Goal: Transaction & Acquisition: Download file/media

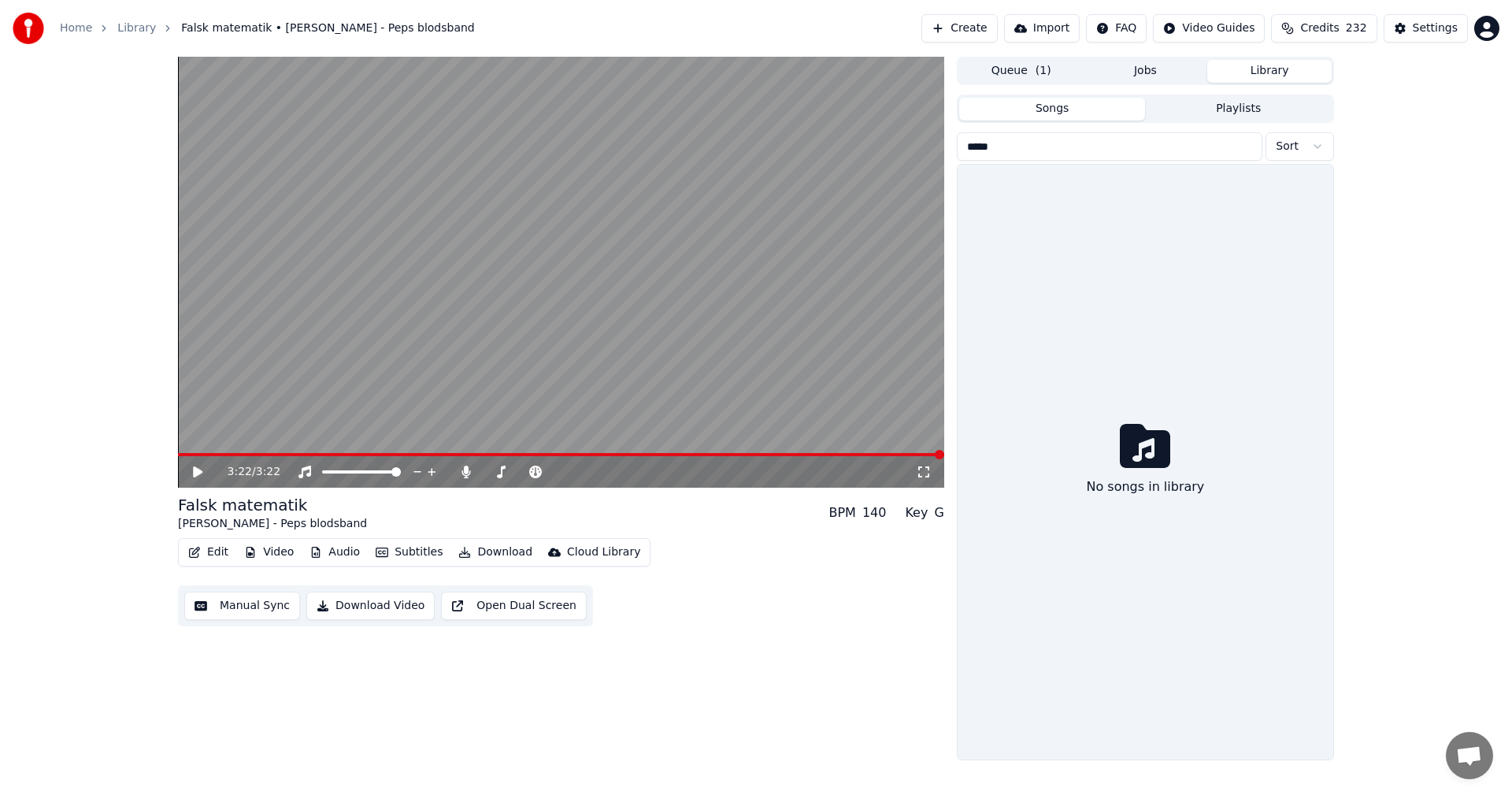
click at [993, 28] on button "Create" at bounding box center [959, 28] width 77 height 28
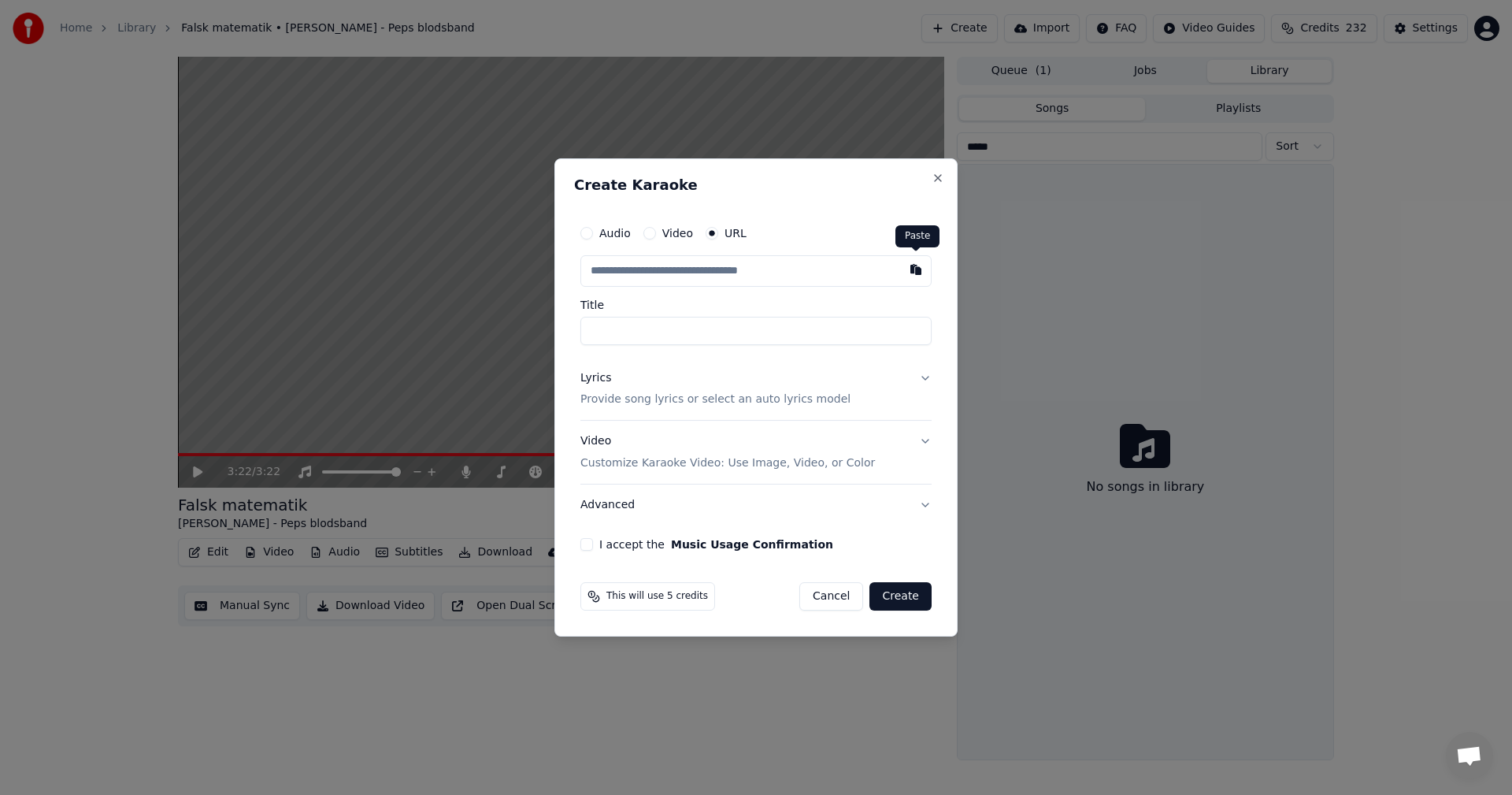
type input "**********"
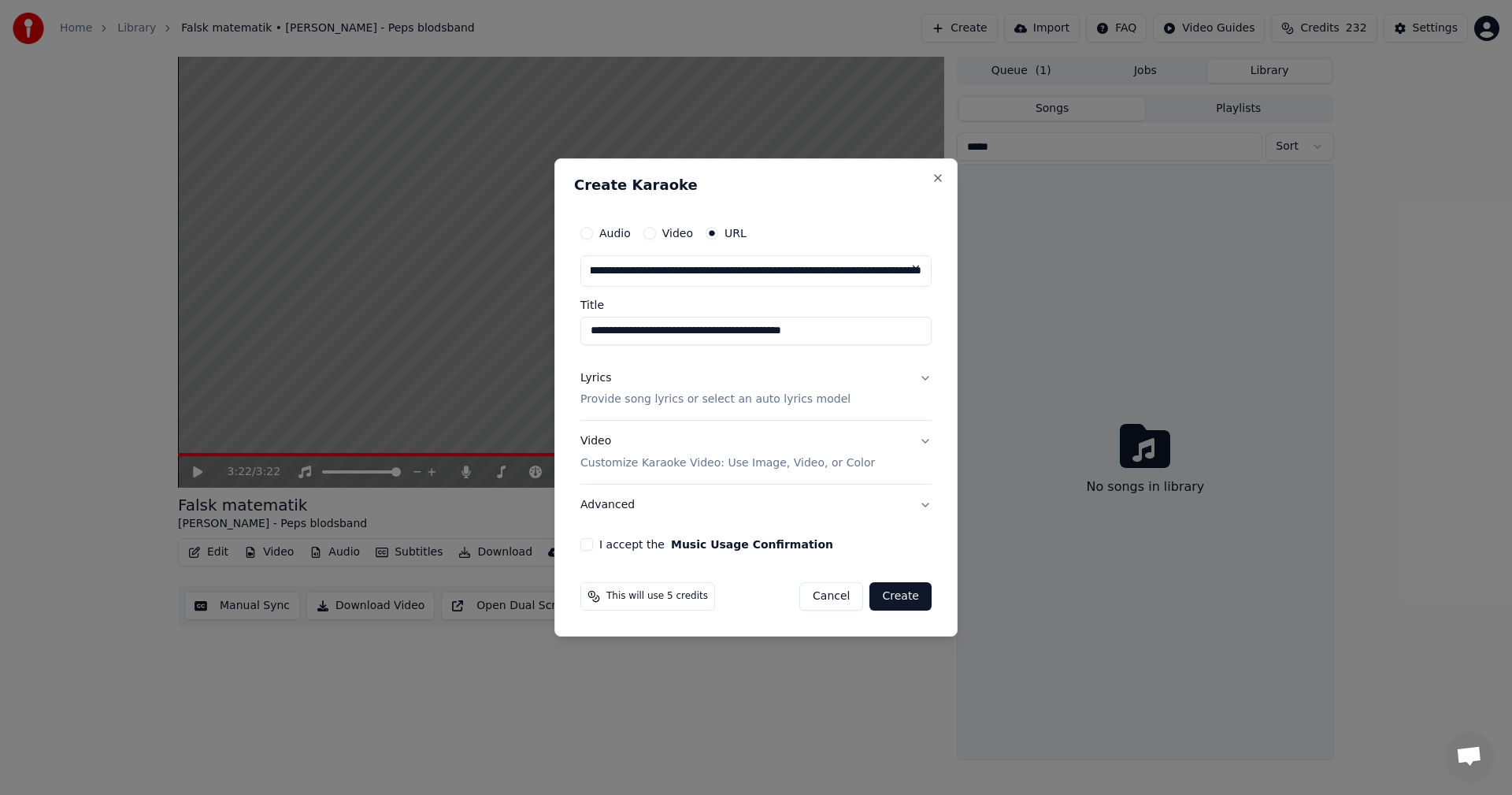
type input "**********"
click at [603, 390] on div "Lyrics Provide song lyrics or select an auto lyrics model" at bounding box center [714, 389] width 270 height 38
type input "**********"
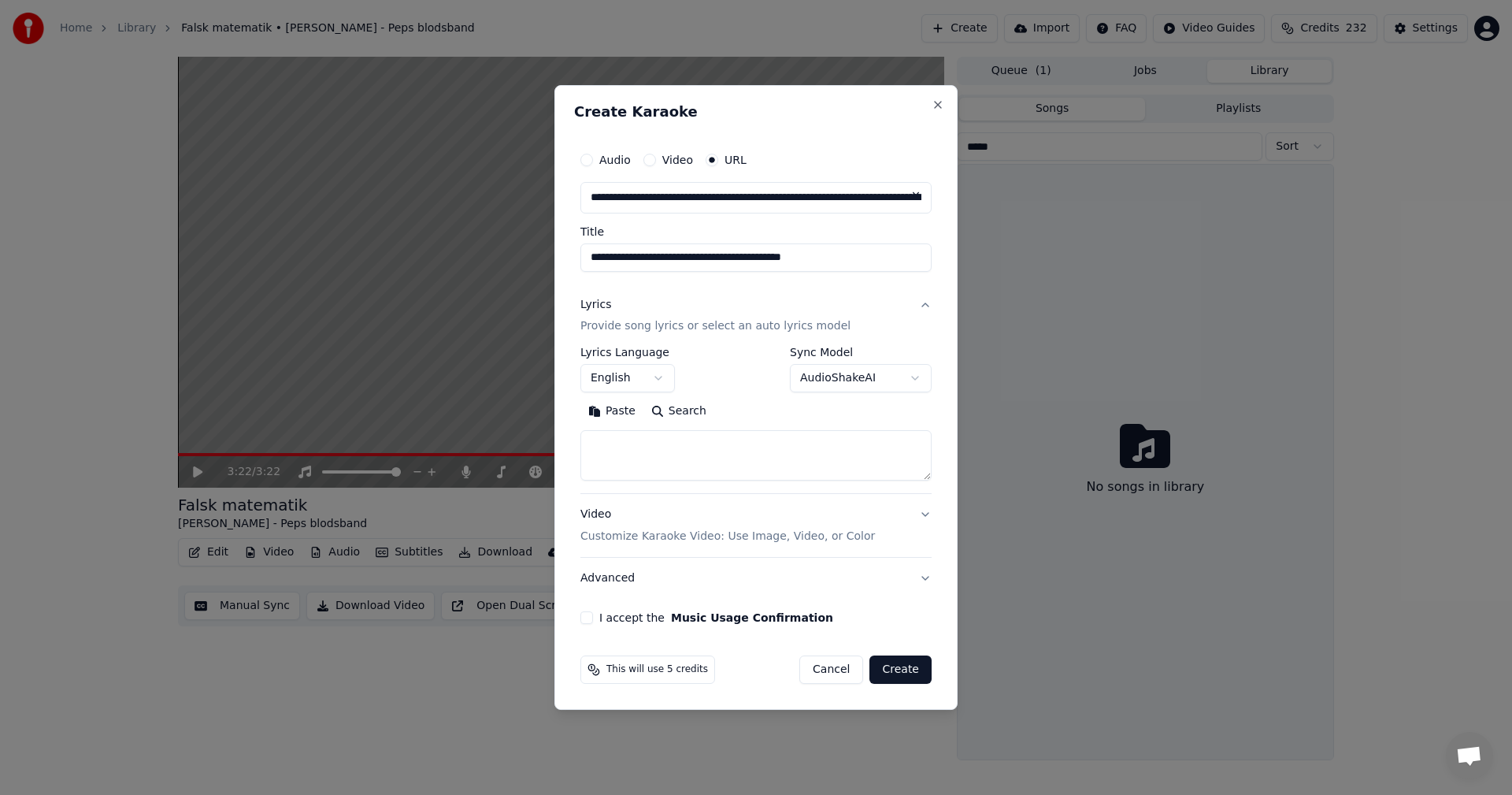
click at [657, 384] on button "English" at bounding box center [627, 379] width 95 height 28
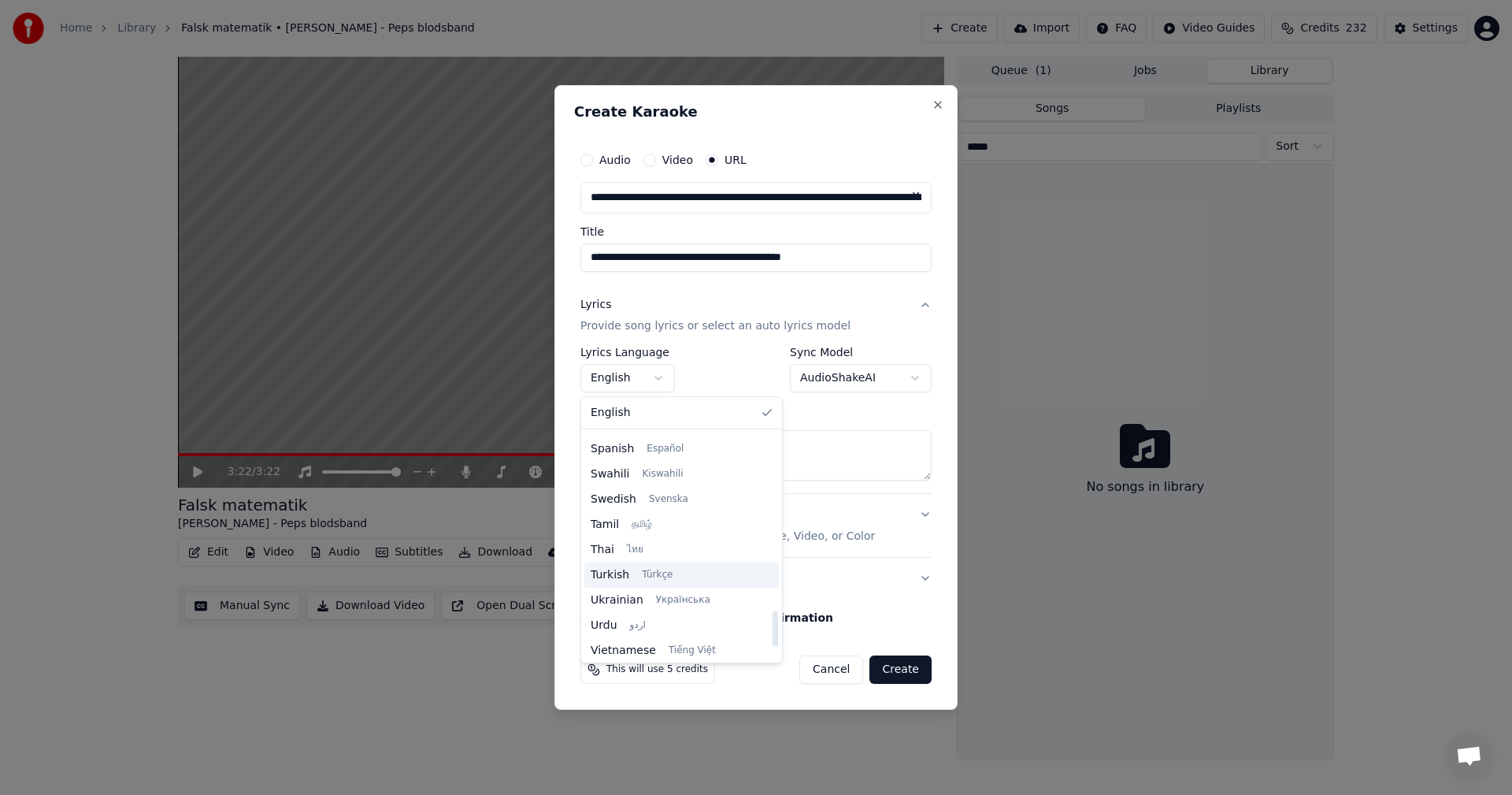
scroll to position [1181, 0]
select select "**"
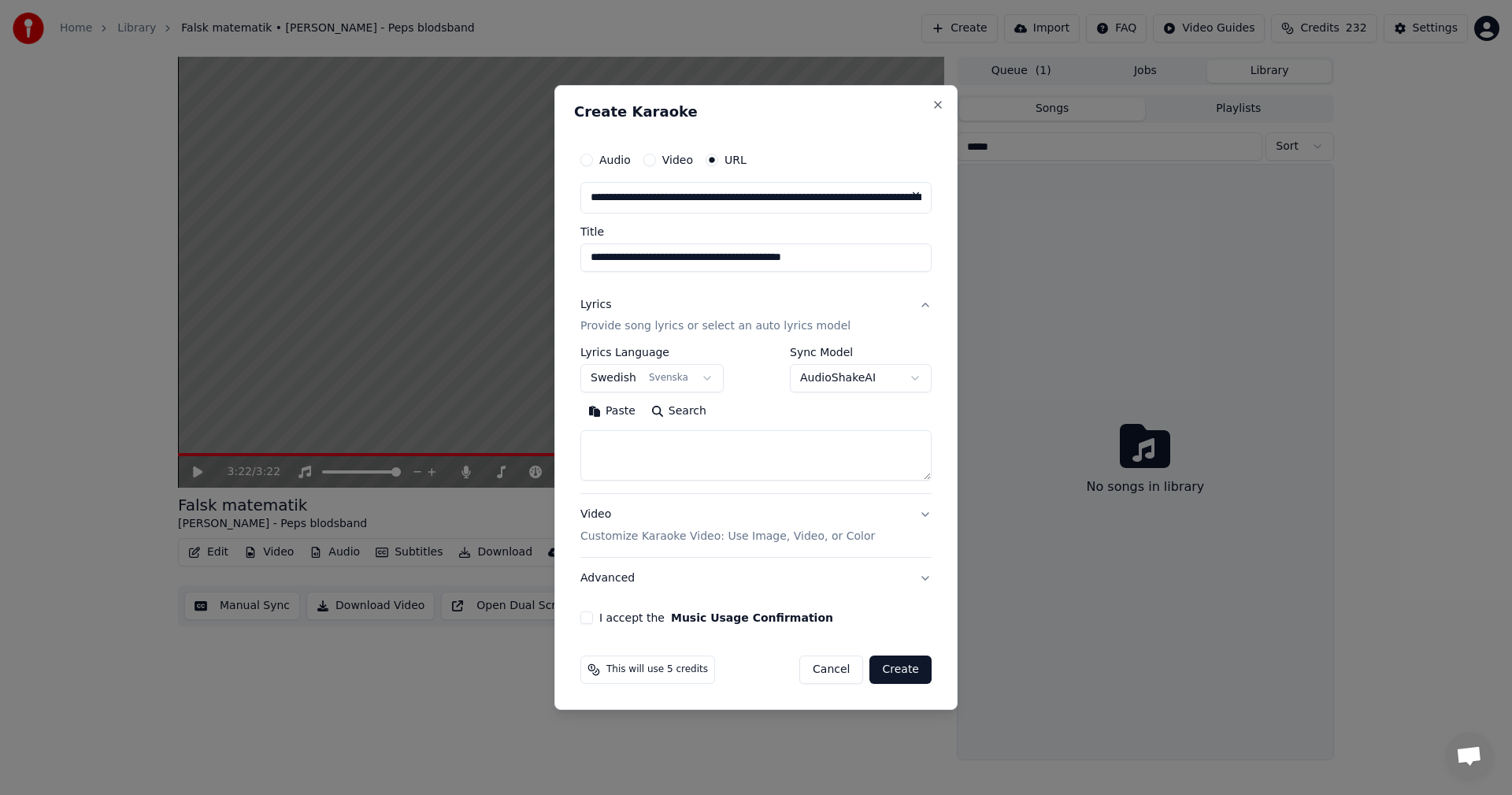
click at [758, 448] on textarea at bounding box center [755, 455] width 351 height 50
paste textarea "**********"
type textarea "**********"
click at [589, 619] on button "I accept the Music Usage Confirmation" at bounding box center [586, 617] width 12 height 12
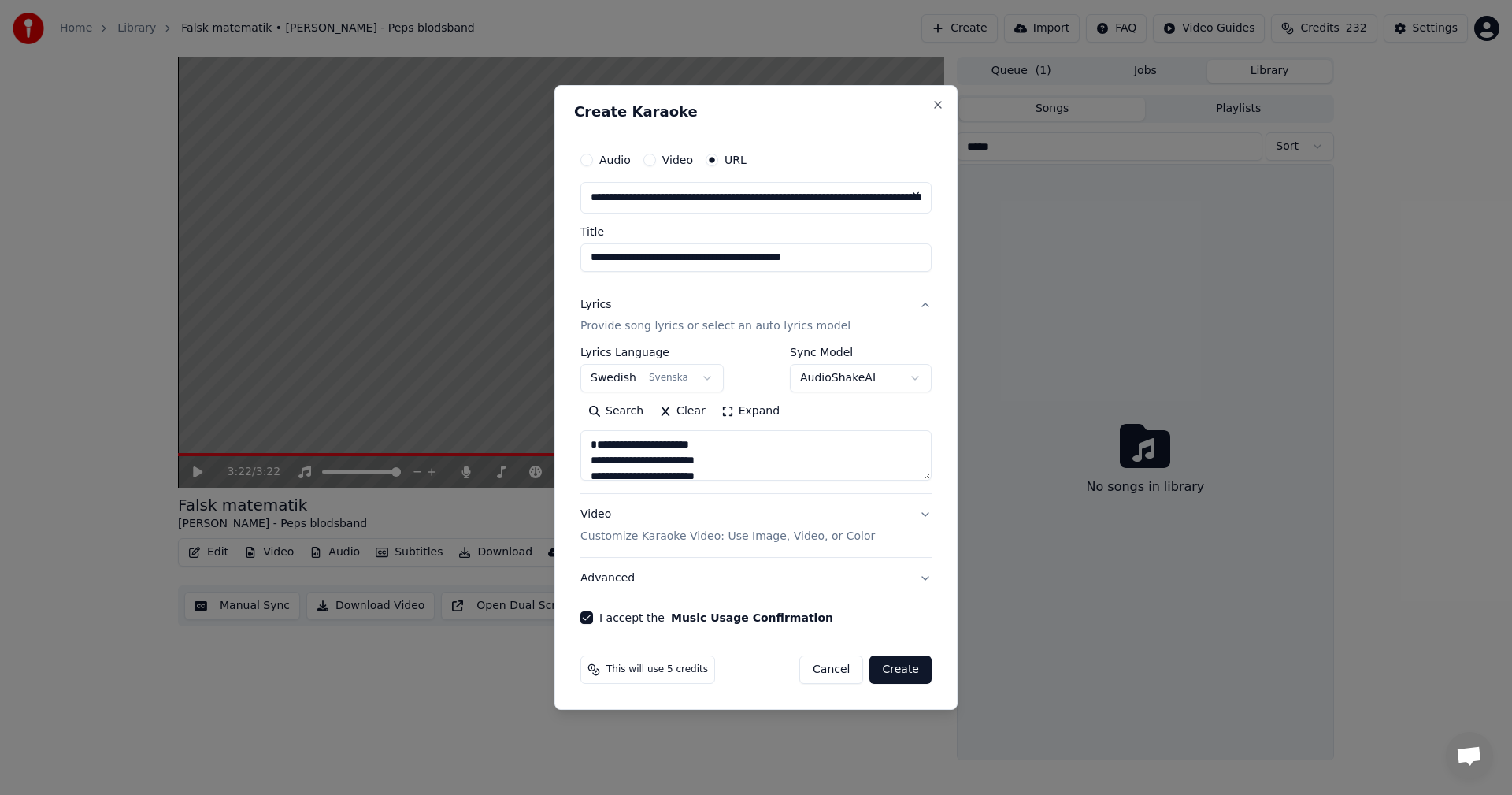
click at [903, 661] on button "Create" at bounding box center [901, 669] width 62 height 28
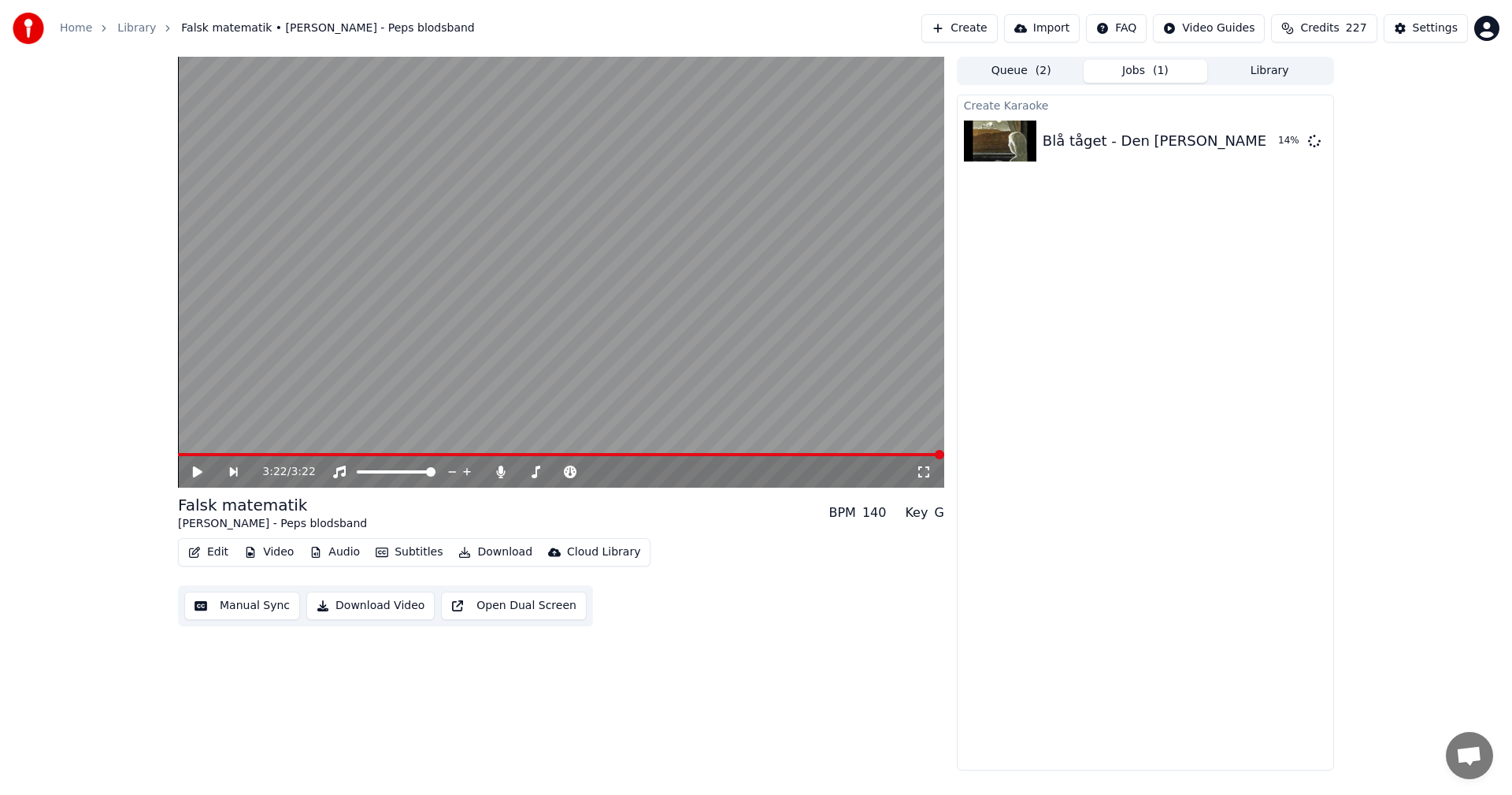
click at [1242, 65] on button "Library" at bounding box center [1269, 71] width 124 height 23
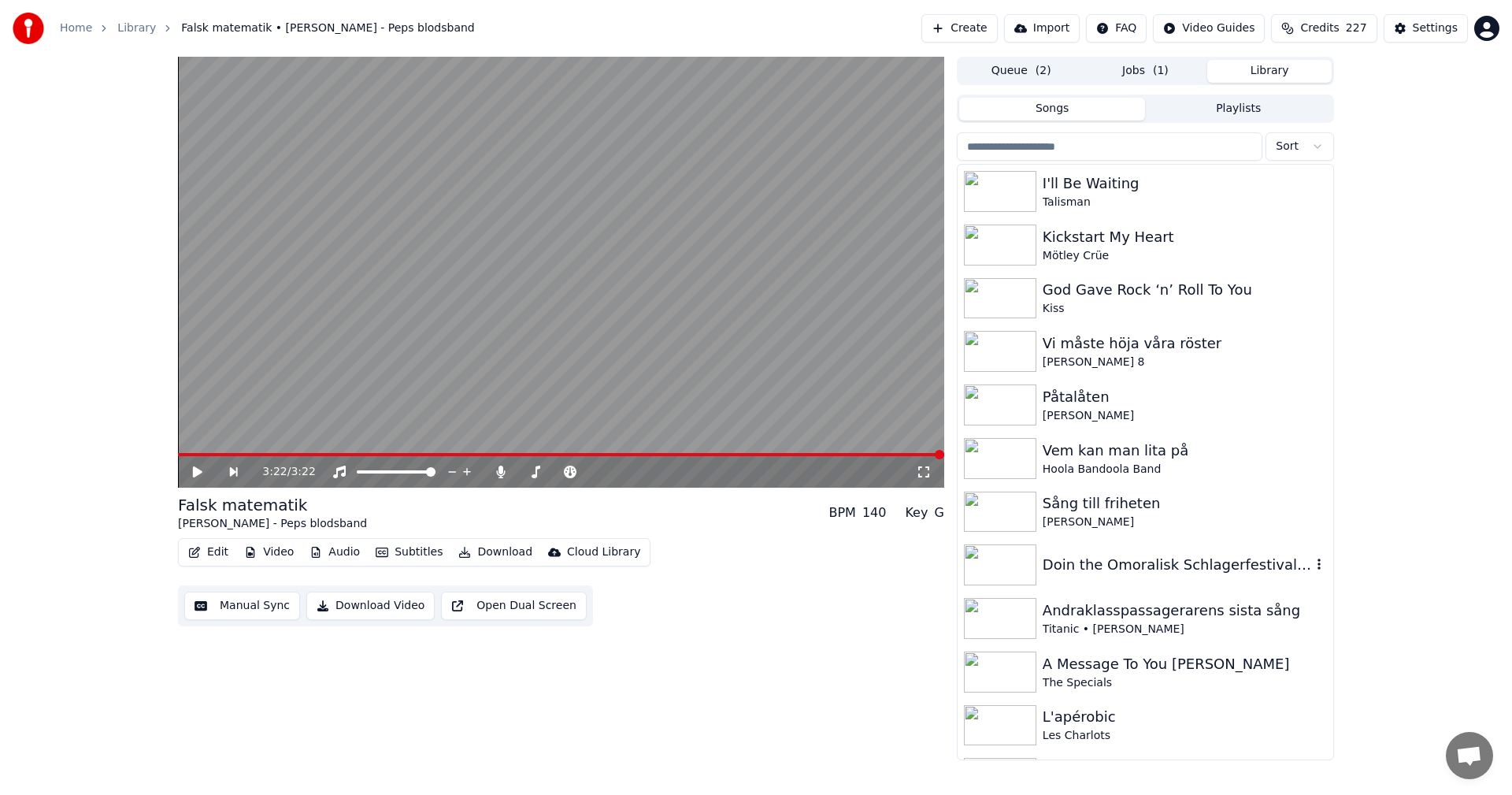
click at [1245, 575] on div "Doin the Omoralisk Schlagerfestivalblues" at bounding box center [1177, 564] width 269 height 22
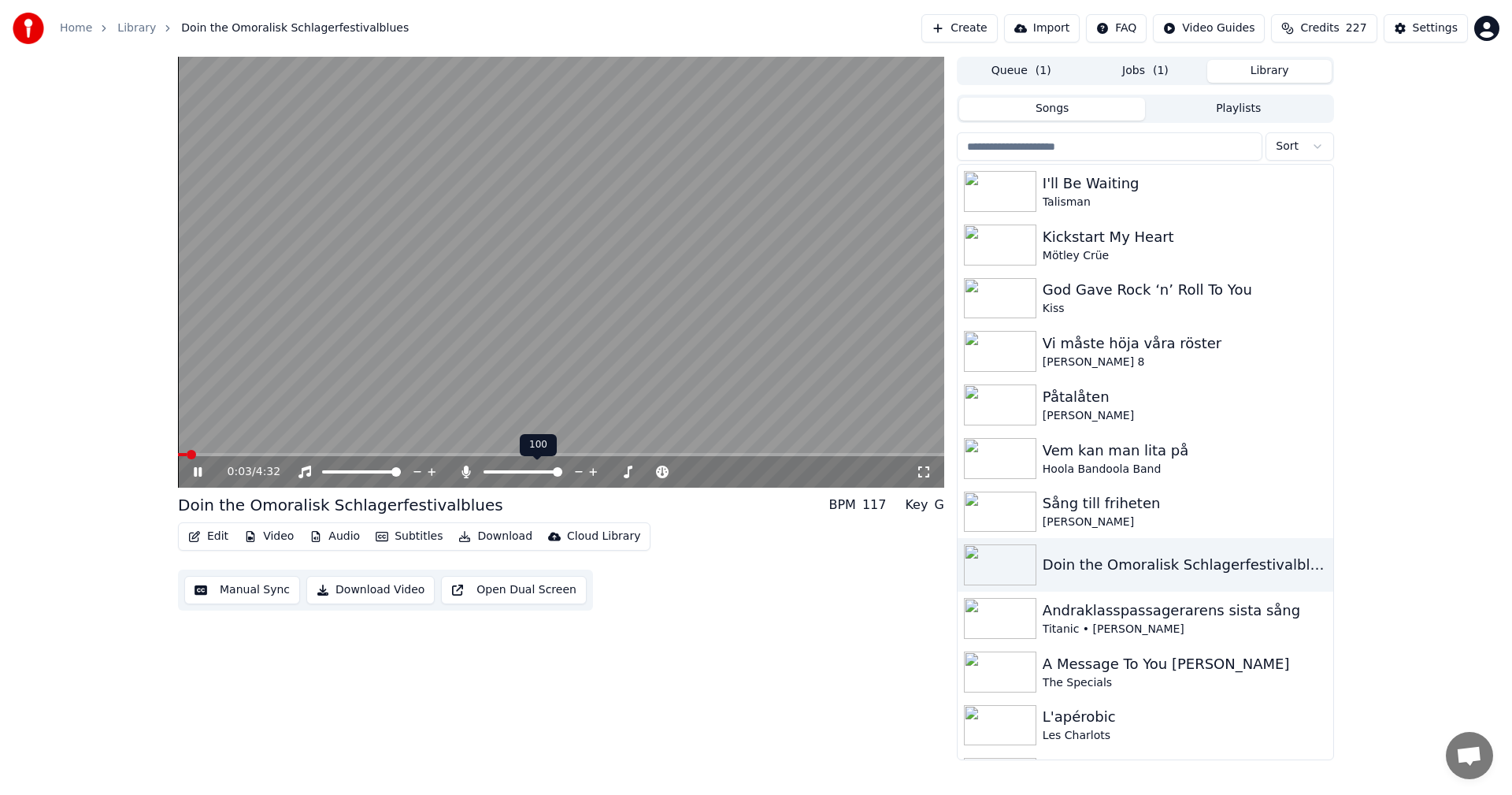
click at [562, 470] on span at bounding box center [557, 471] width 9 height 9
click at [502, 538] on button "Download" at bounding box center [496, 536] width 87 height 22
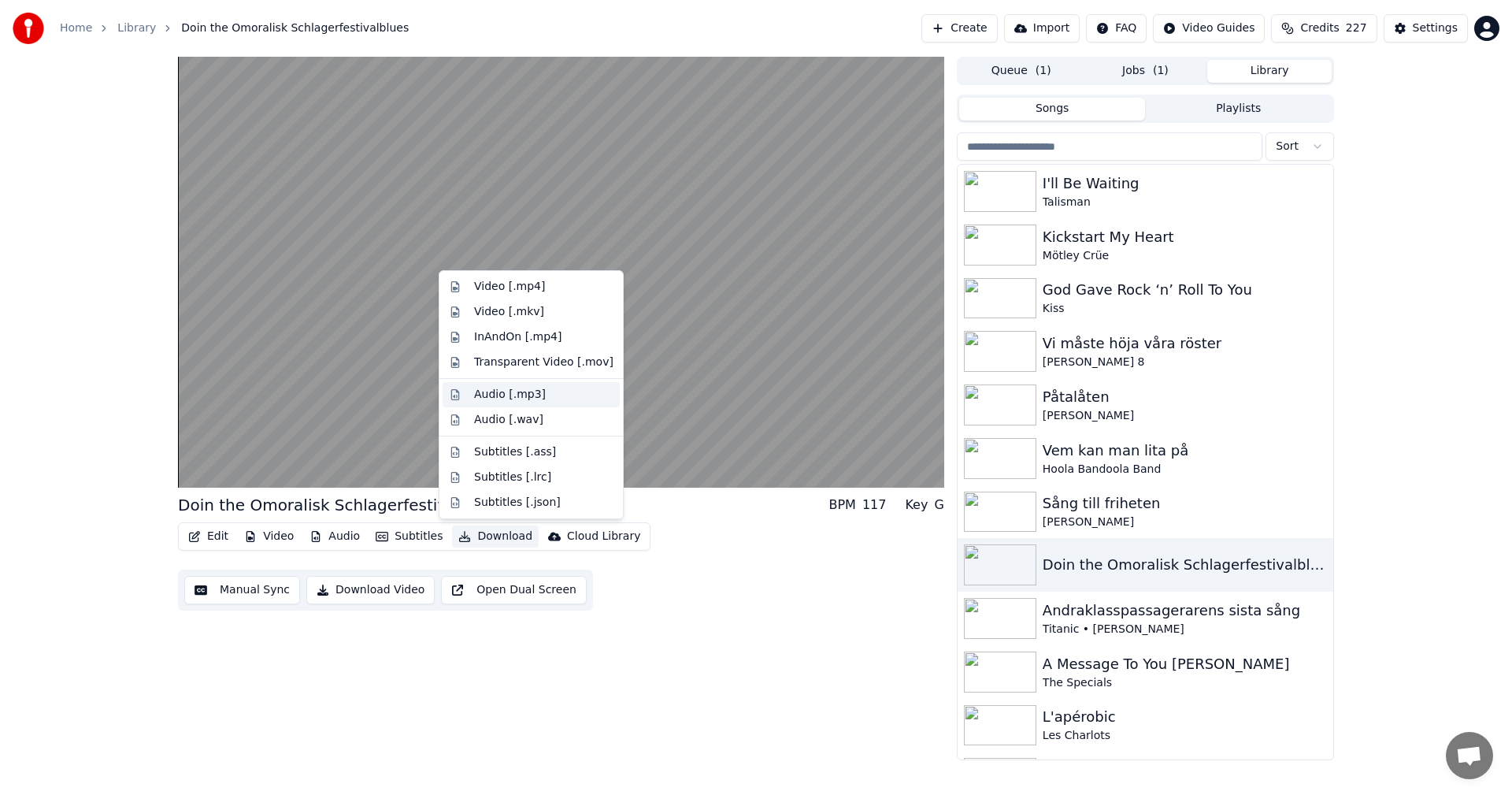
click at [539, 399] on div "Audio [.mp3]" at bounding box center [543, 395] width 139 height 16
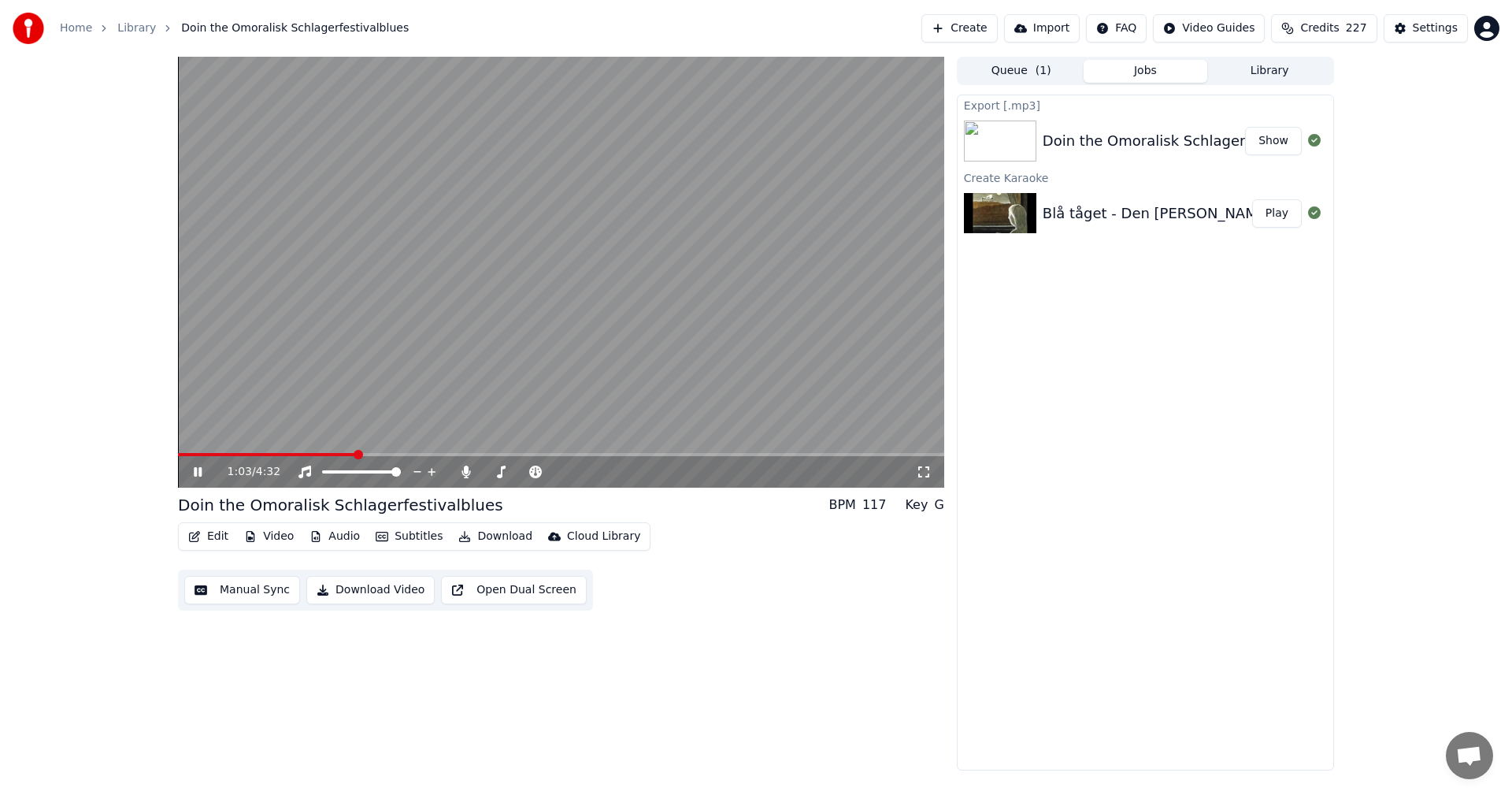
click at [199, 476] on icon at bounding box center [208, 471] width 37 height 12
click at [1292, 209] on button "Play" at bounding box center [1276, 214] width 49 height 28
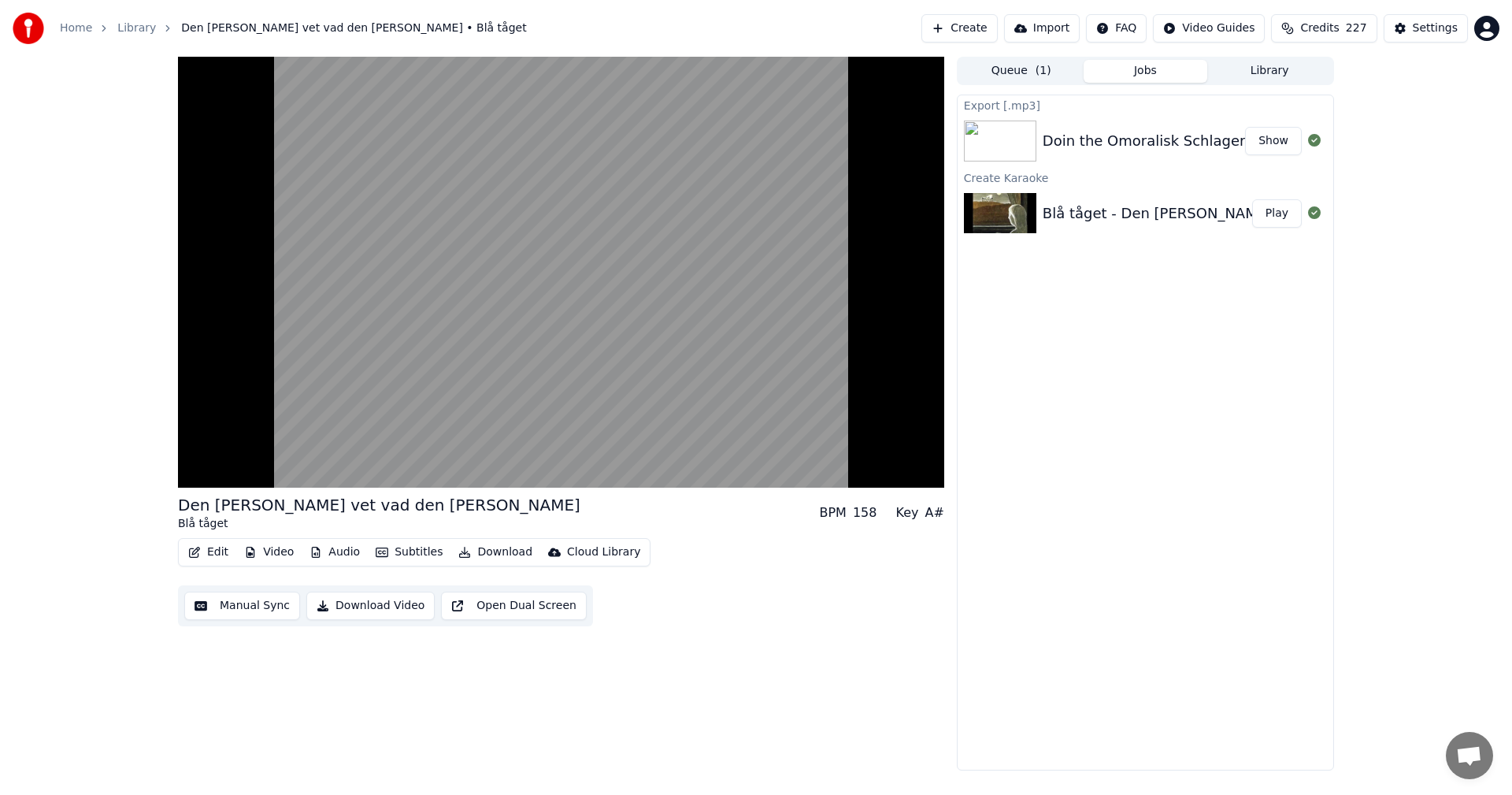
click at [1377, 21] on button "Credits 227" at bounding box center [1324, 28] width 106 height 28
click at [1345, 204] on button "Refresh" at bounding box center [1333, 219] width 81 height 28
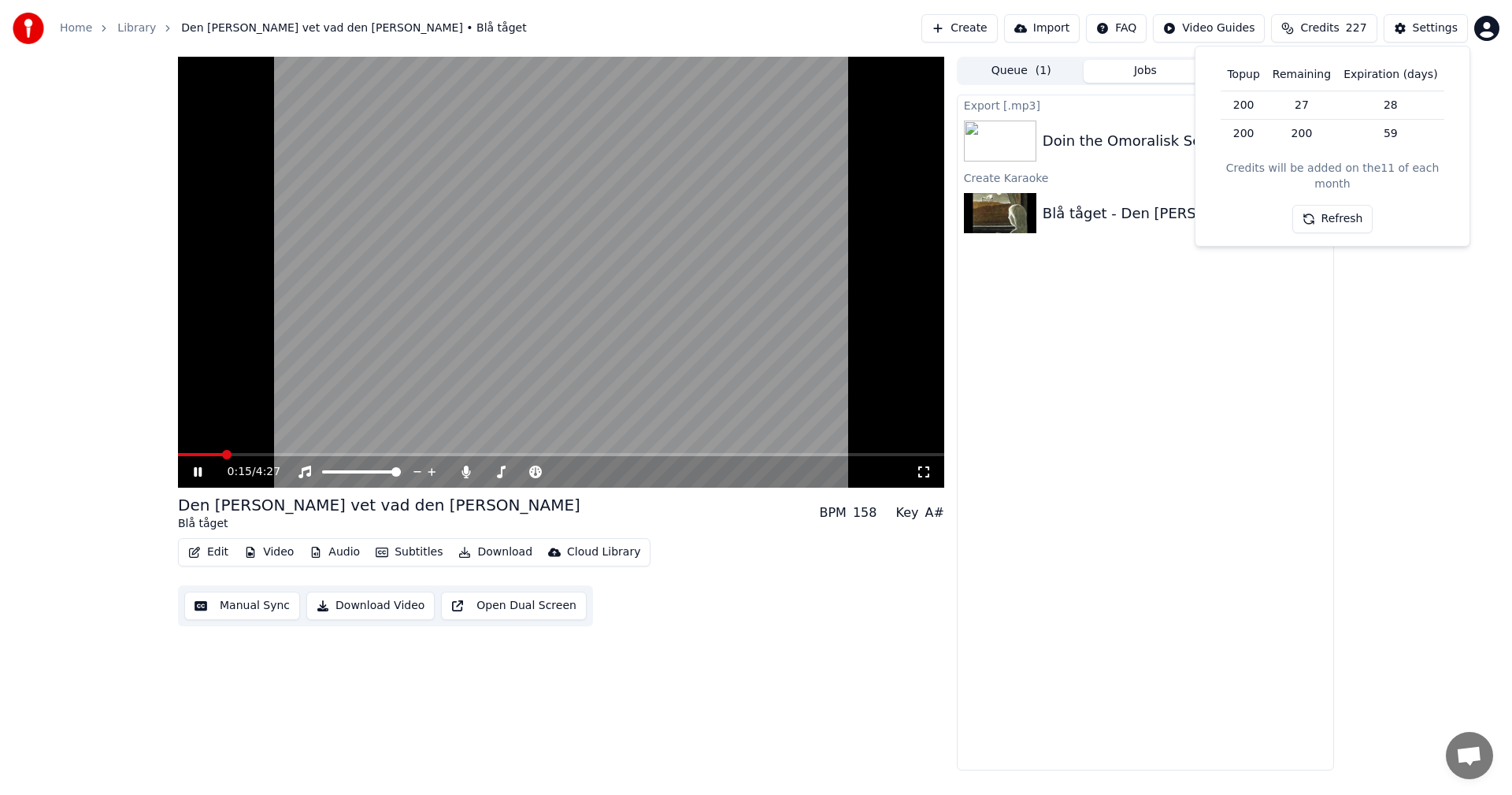
click at [405, 457] on div "0:15 / 4:27" at bounding box center [561, 471] width 766 height 31
click at [411, 455] on span at bounding box center [561, 453] width 766 height 3
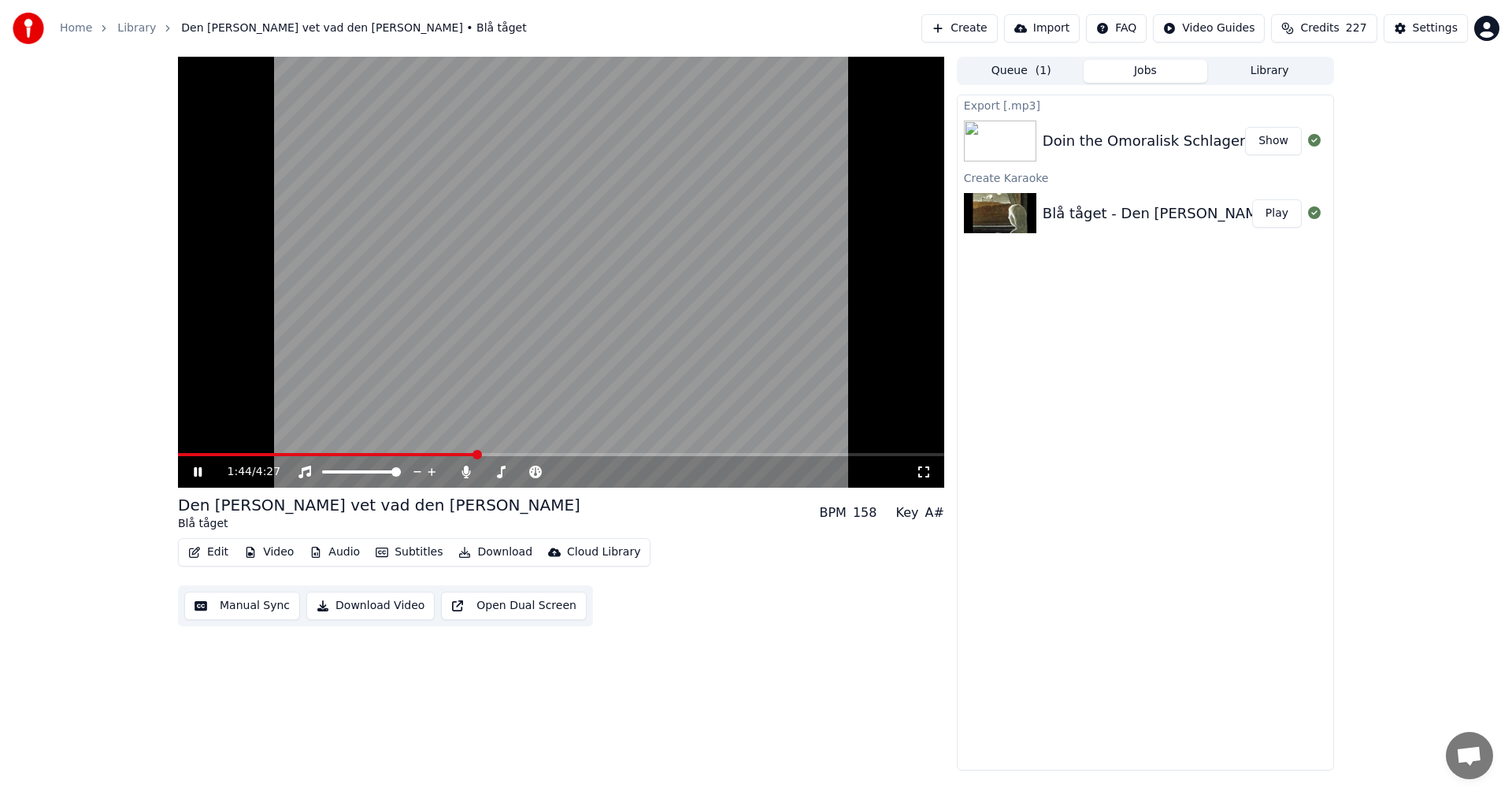
click at [475, 453] on span at bounding box center [561, 453] width 766 height 3
click at [584, 453] on span at bounding box center [561, 453] width 766 height 3
click at [694, 454] on span at bounding box center [561, 453] width 766 height 3
click at [770, 454] on span at bounding box center [561, 453] width 766 height 3
click at [855, 455] on span at bounding box center [561, 453] width 766 height 3
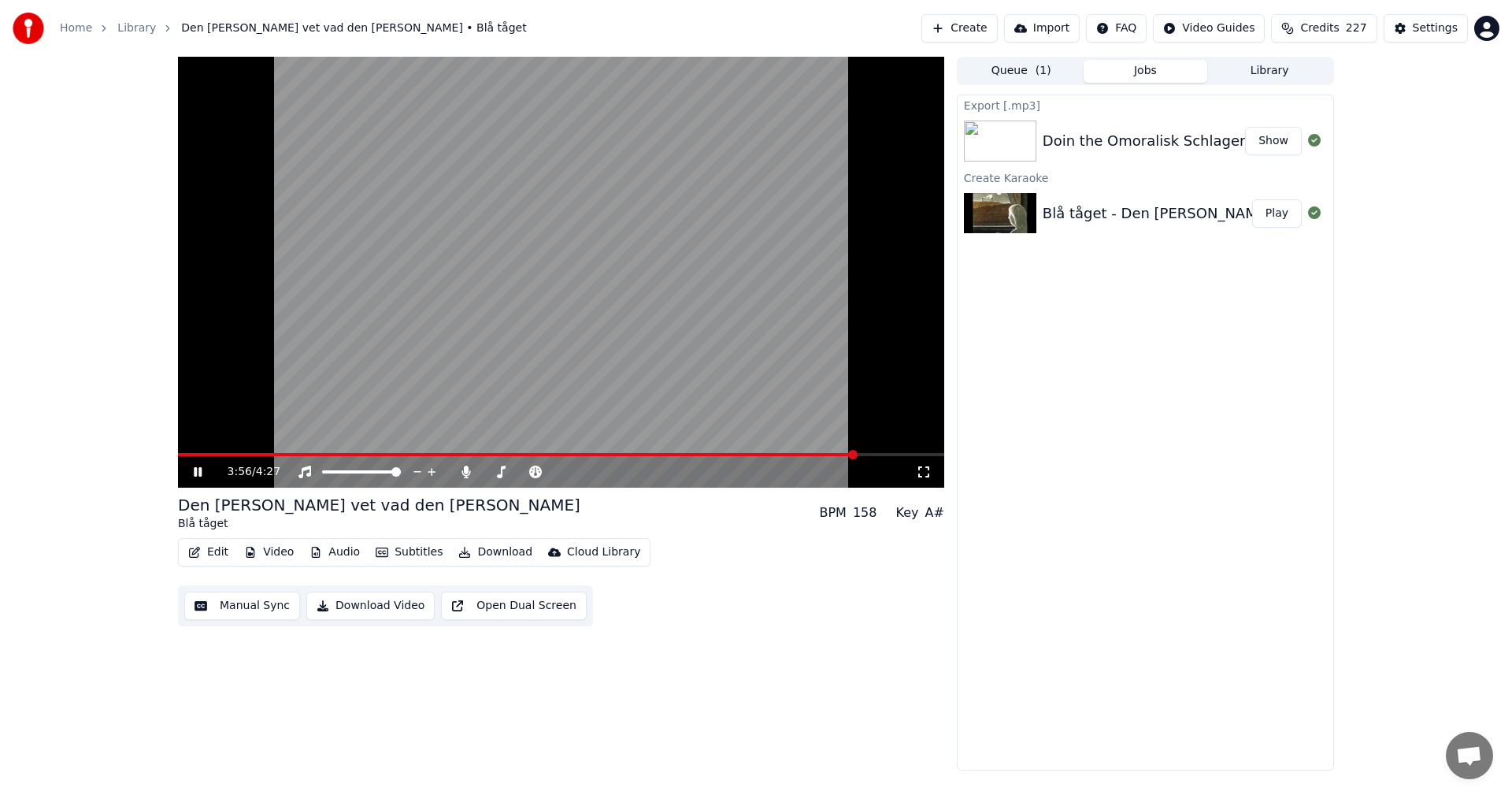
click at [888, 455] on span at bounding box center [561, 453] width 766 height 3
click at [907, 455] on span at bounding box center [561, 453] width 766 height 3
click at [803, 451] on video at bounding box center [561, 272] width 766 height 431
click at [805, 451] on video at bounding box center [561, 272] width 766 height 431
click at [797, 454] on span at bounding box center [545, 453] width 734 height 3
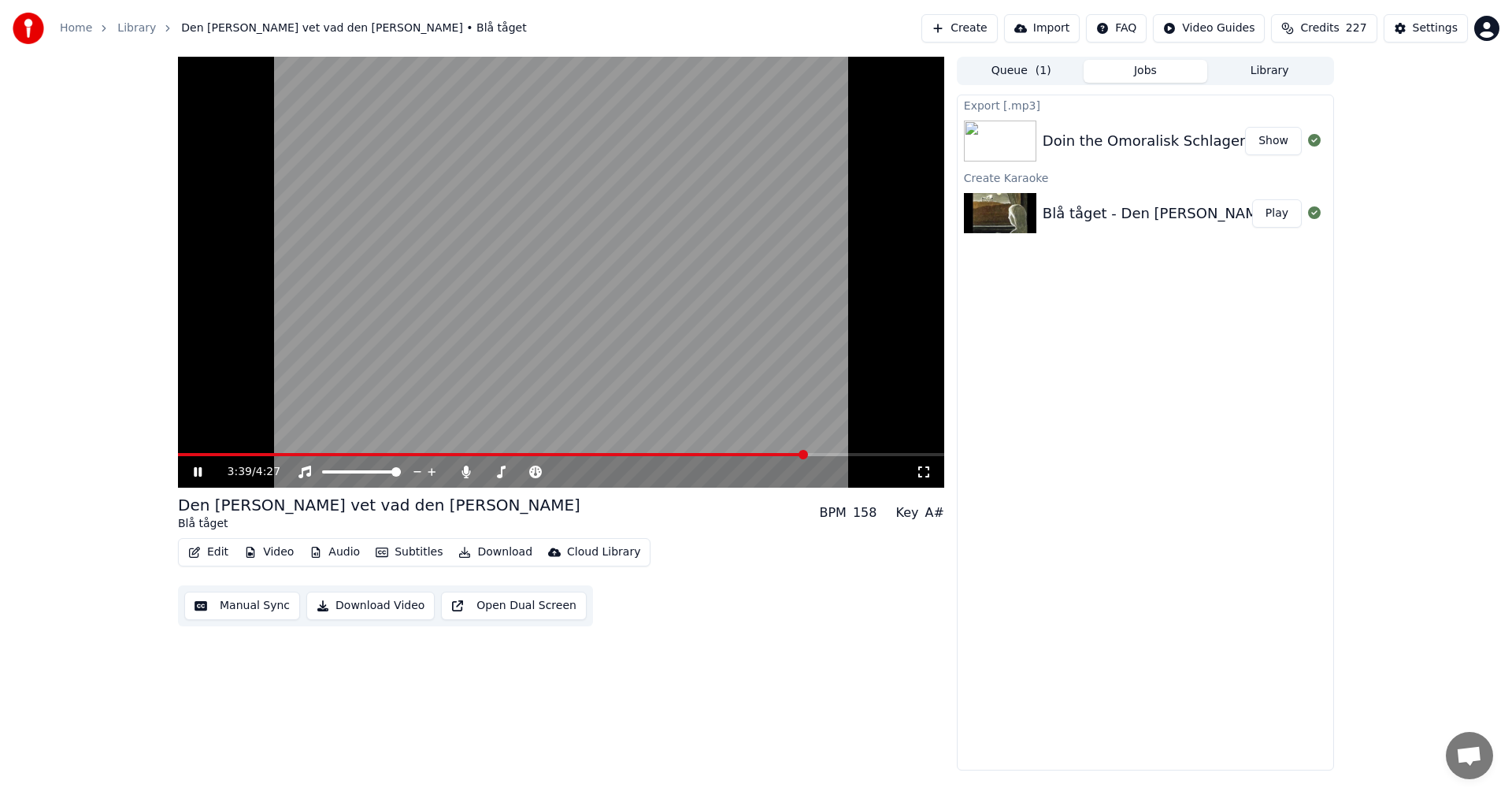
click at [201, 472] on icon at bounding box center [198, 471] width 8 height 9
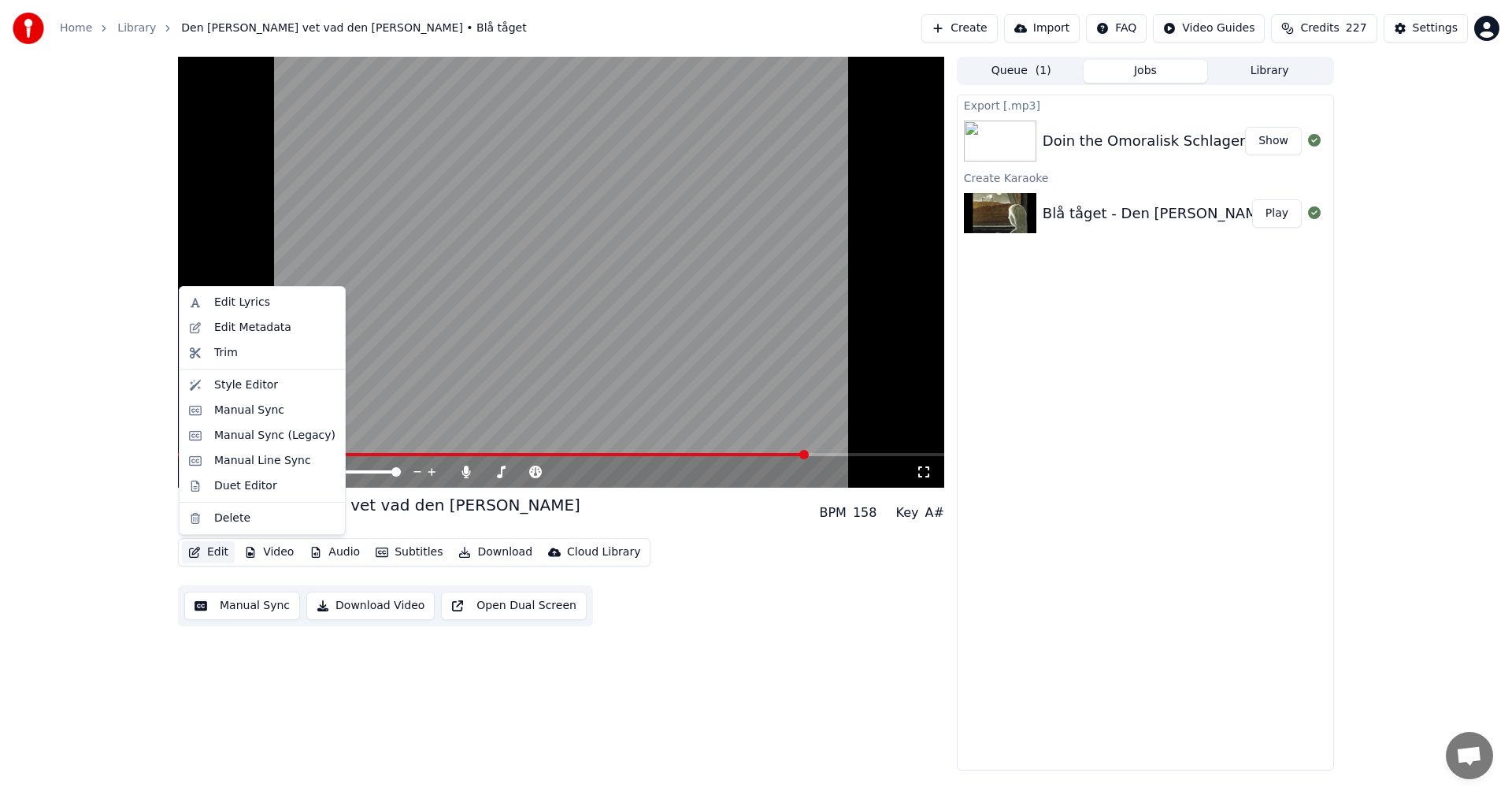
click at [206, 547] on button "Edit" at bounding box center [208, 552] width 53 height 22
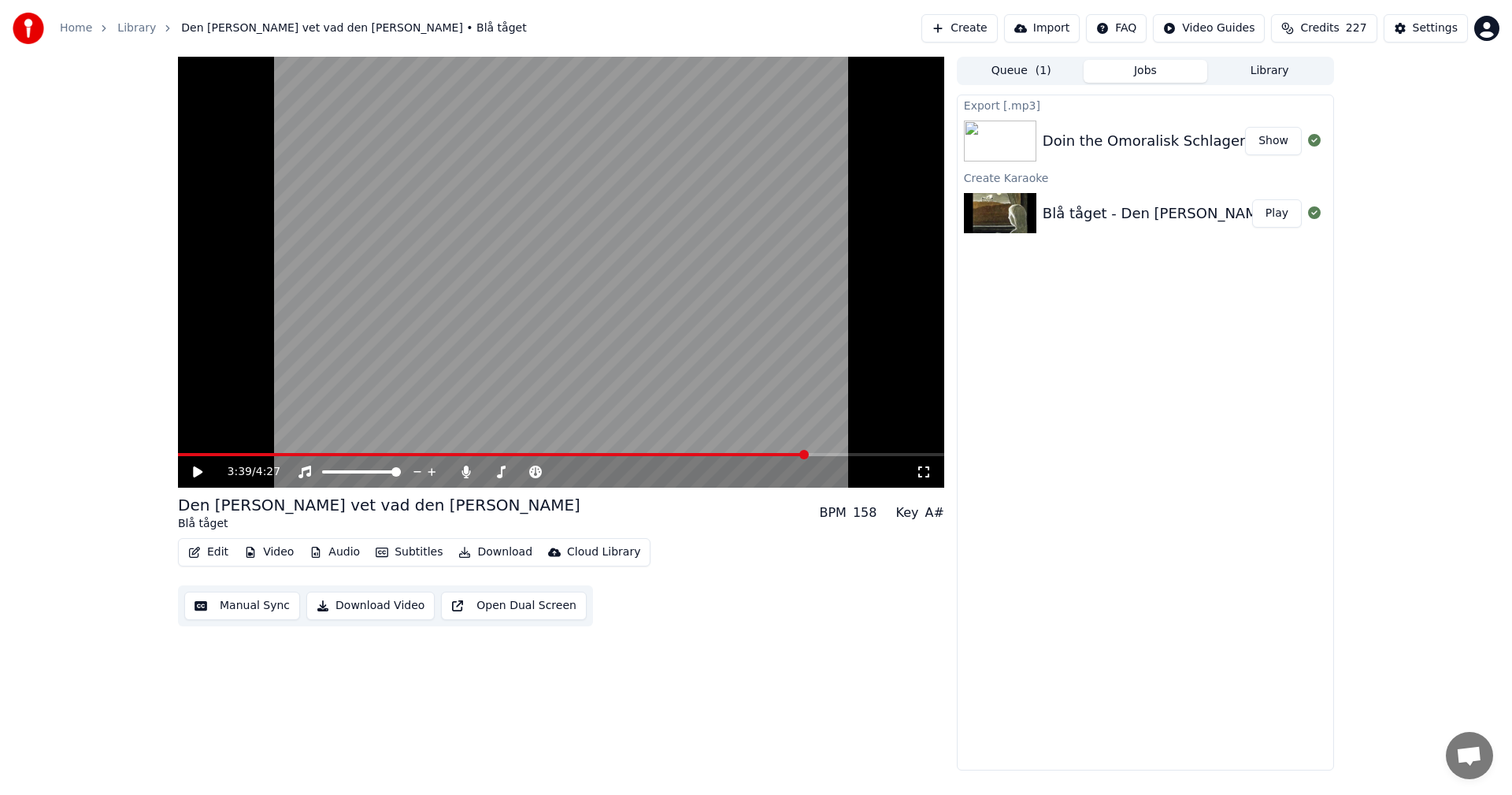
click at [1113, 157] on div "Doin the Omoralisk Schlagerfestivalblues Show" at bounding box center [1145, 141] width 376 height 54
click at [1265, 143] on button "Show" at bounding box center [1274, 141] width 57 height 28
click at [1279, 143] on button "Show" at bounding box center [1274, 141] width 57 height 28
click at [1261, 68] on button "Library" at bounding box center [1269, 71] width 124 height 23
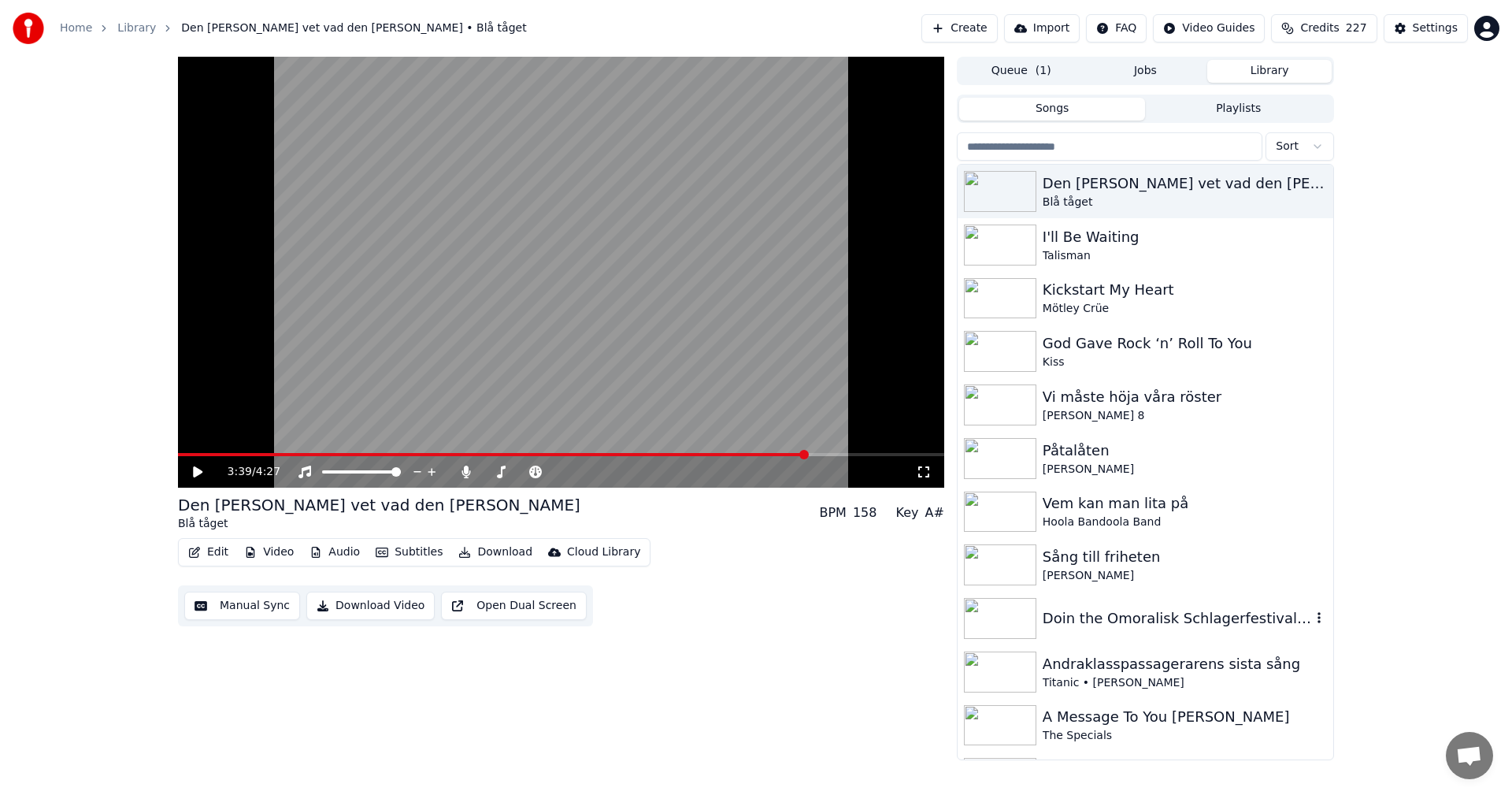
click at [1153, 625] on div "Doin the Omoralisk Schlagerfestivalblues" at bounding box center [1177, 618] width 269 height 22
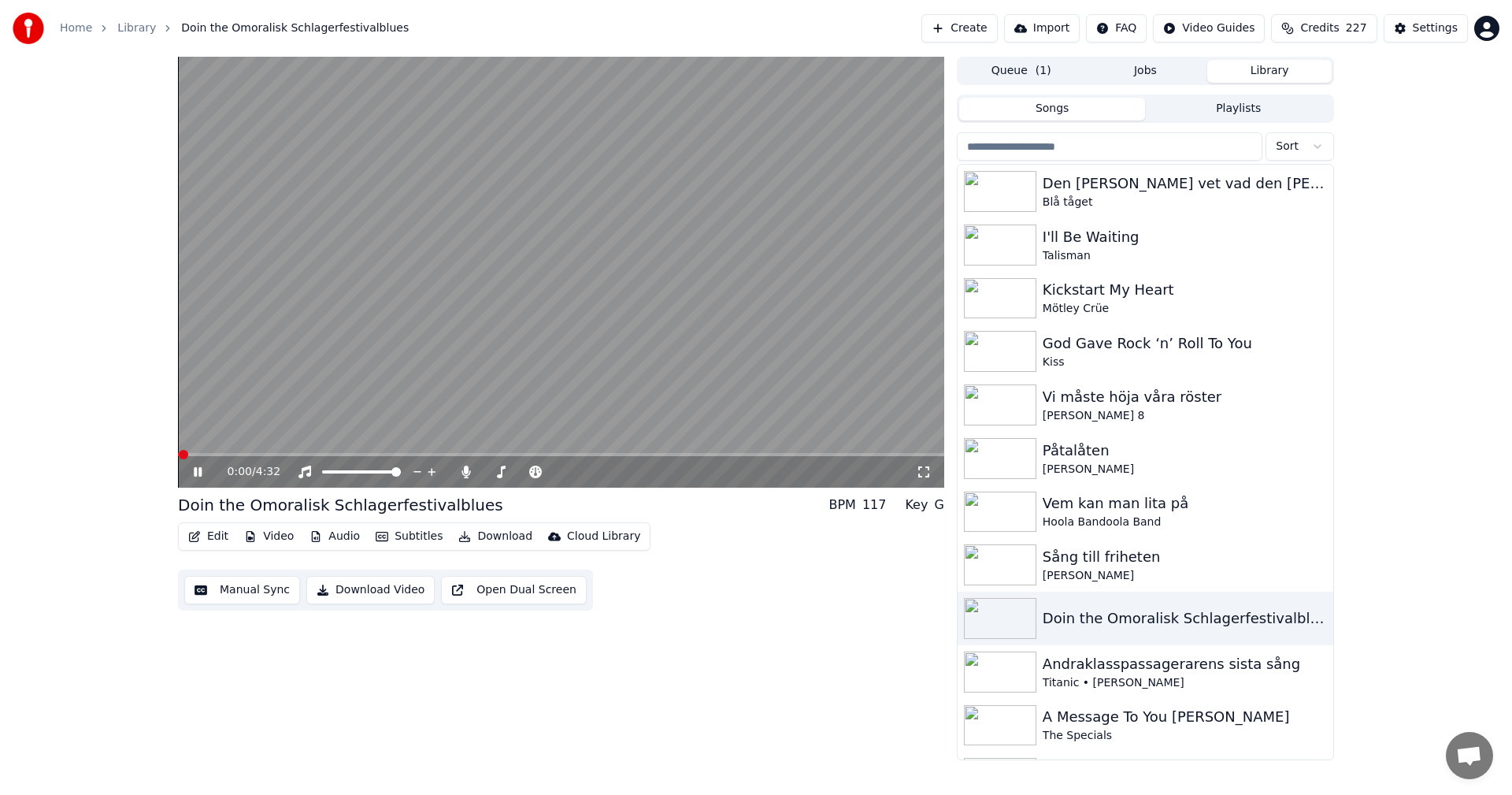
click at [226, 538] on button "Edit" at bounding box center [208, 536] width 53 height 22
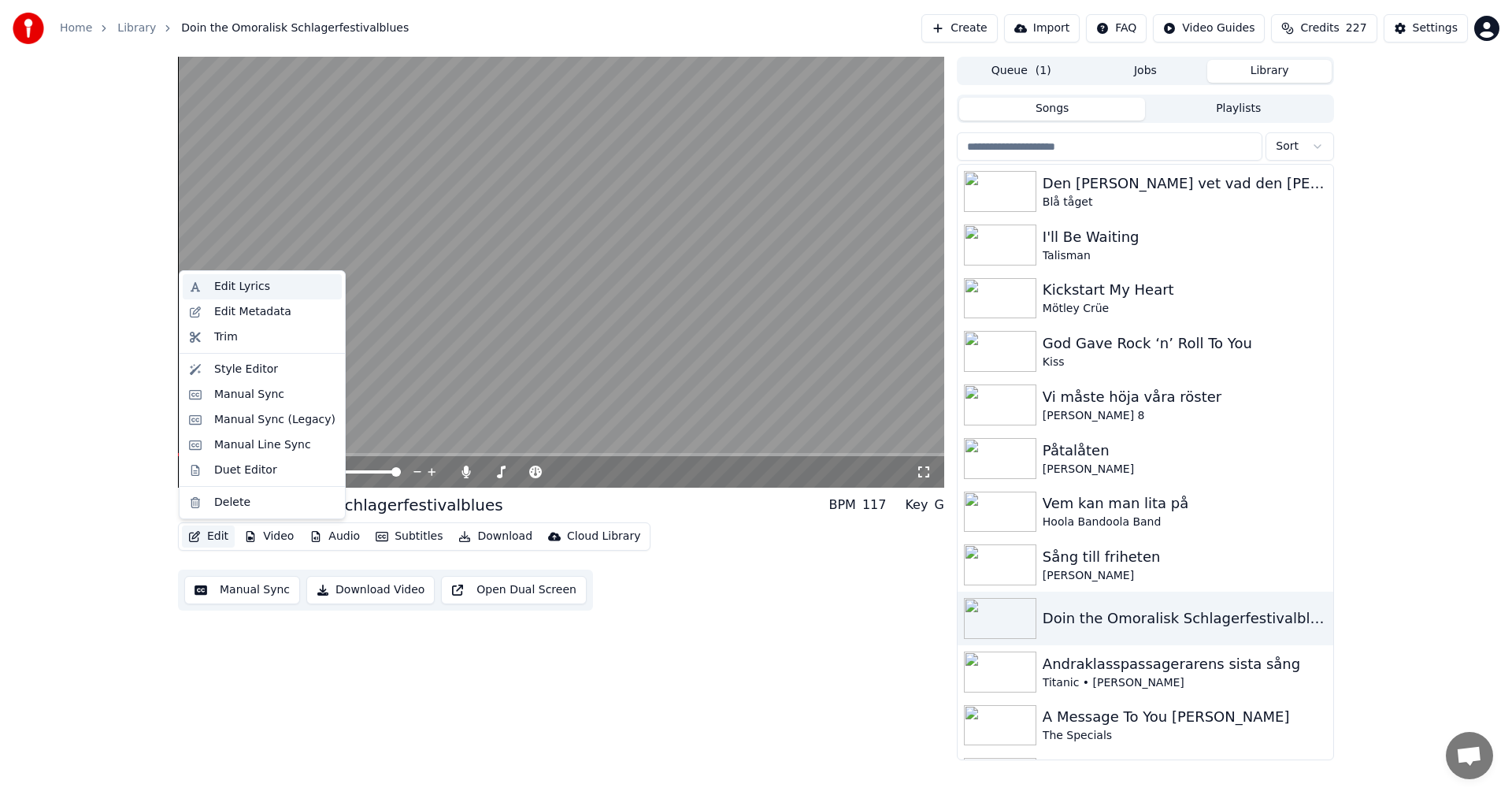
click at [265, 289] on div "Edit Lyrics" at bounding box center [274, 287] width 121 height 16
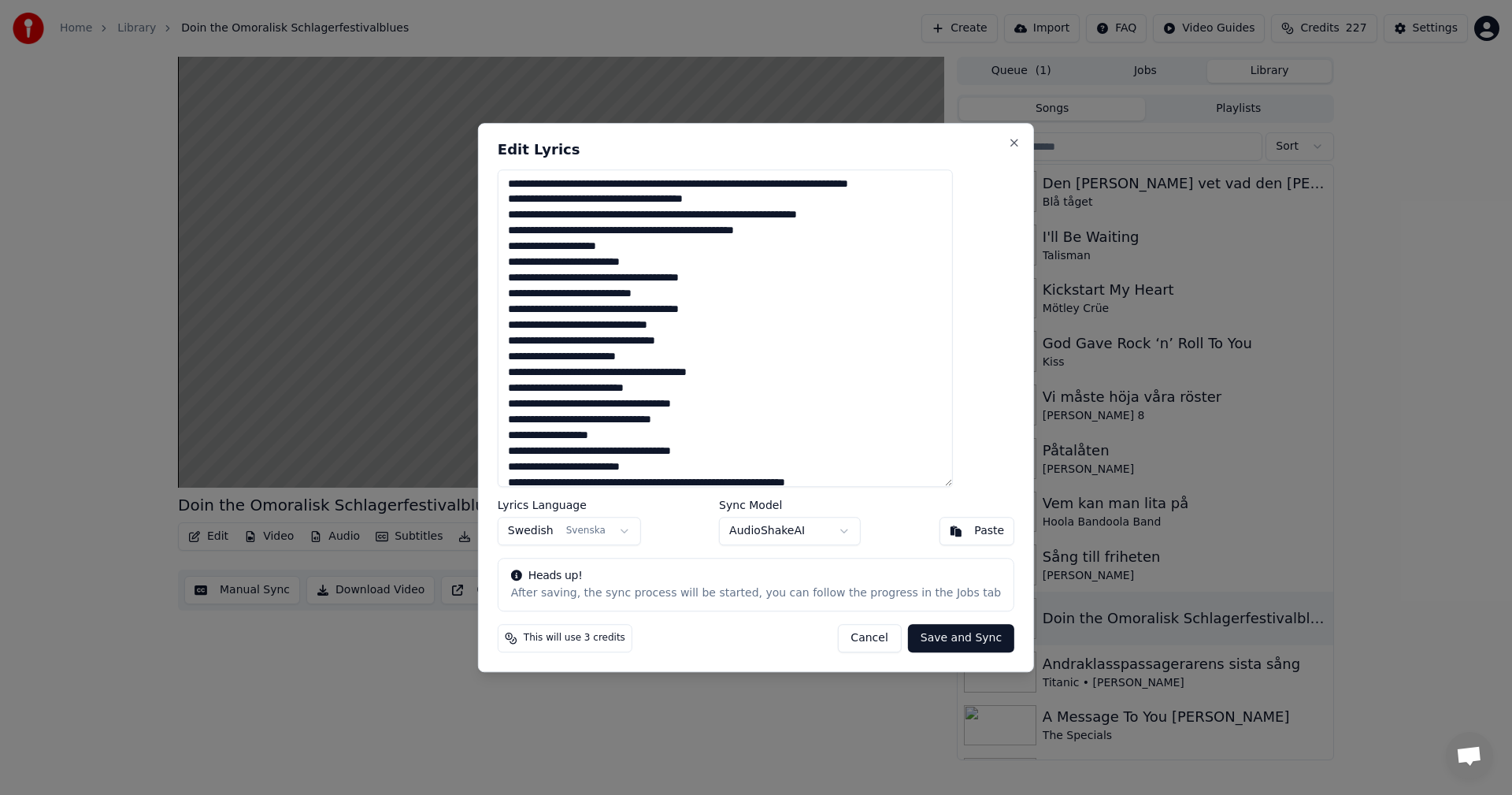
click at [837, 641] on button "Cancel" at bounding box center [869, 638] width 63 height 28
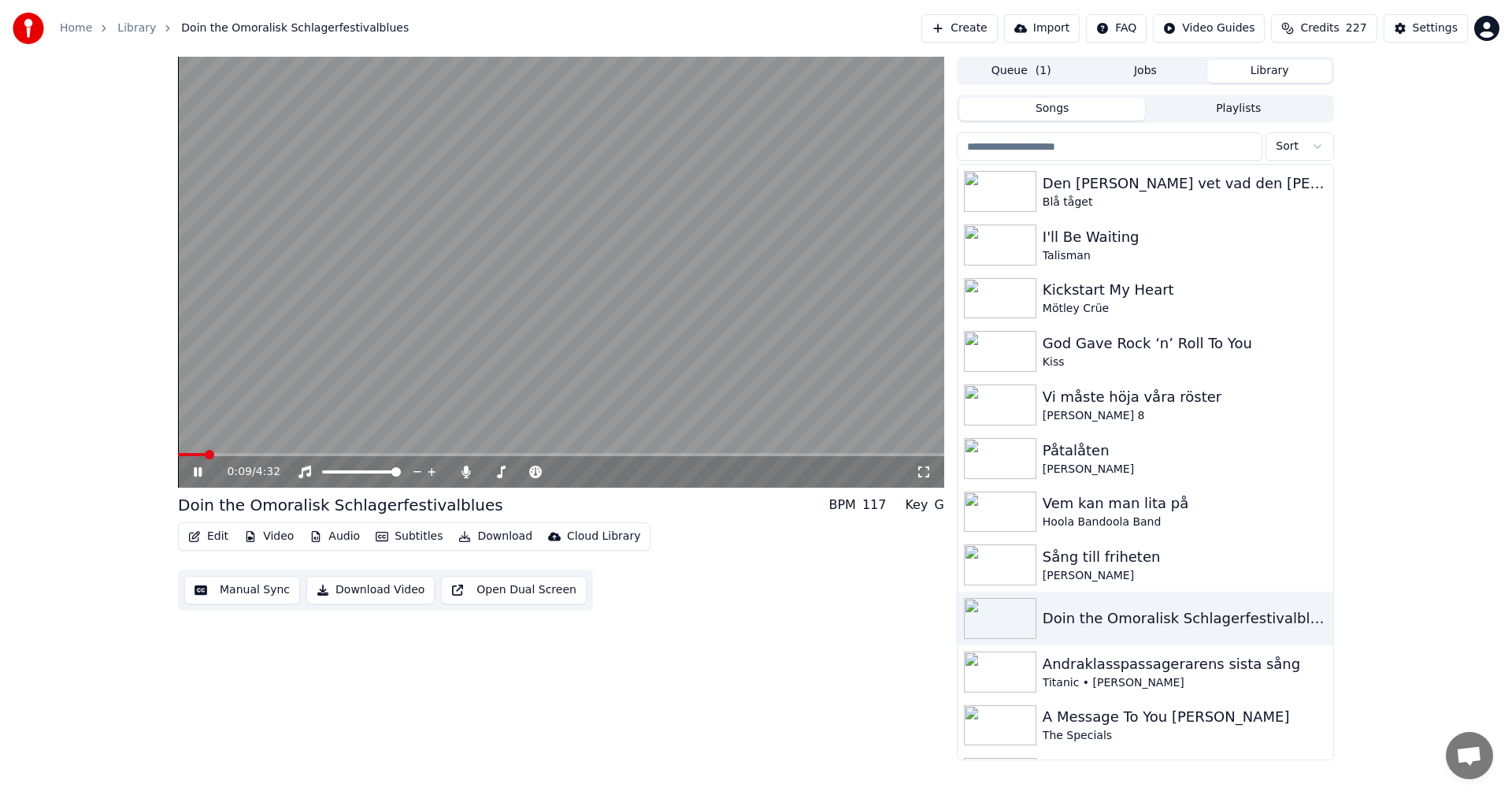
click at [190, 470] on icon at bounding box center [208, 471] width 37 height 12
click at [483, 471] on span at bounding box center [488, 471] width 9 height 9
click at [495, 531] on button "Download" at bounding box center [496, 536] width 87 height 22
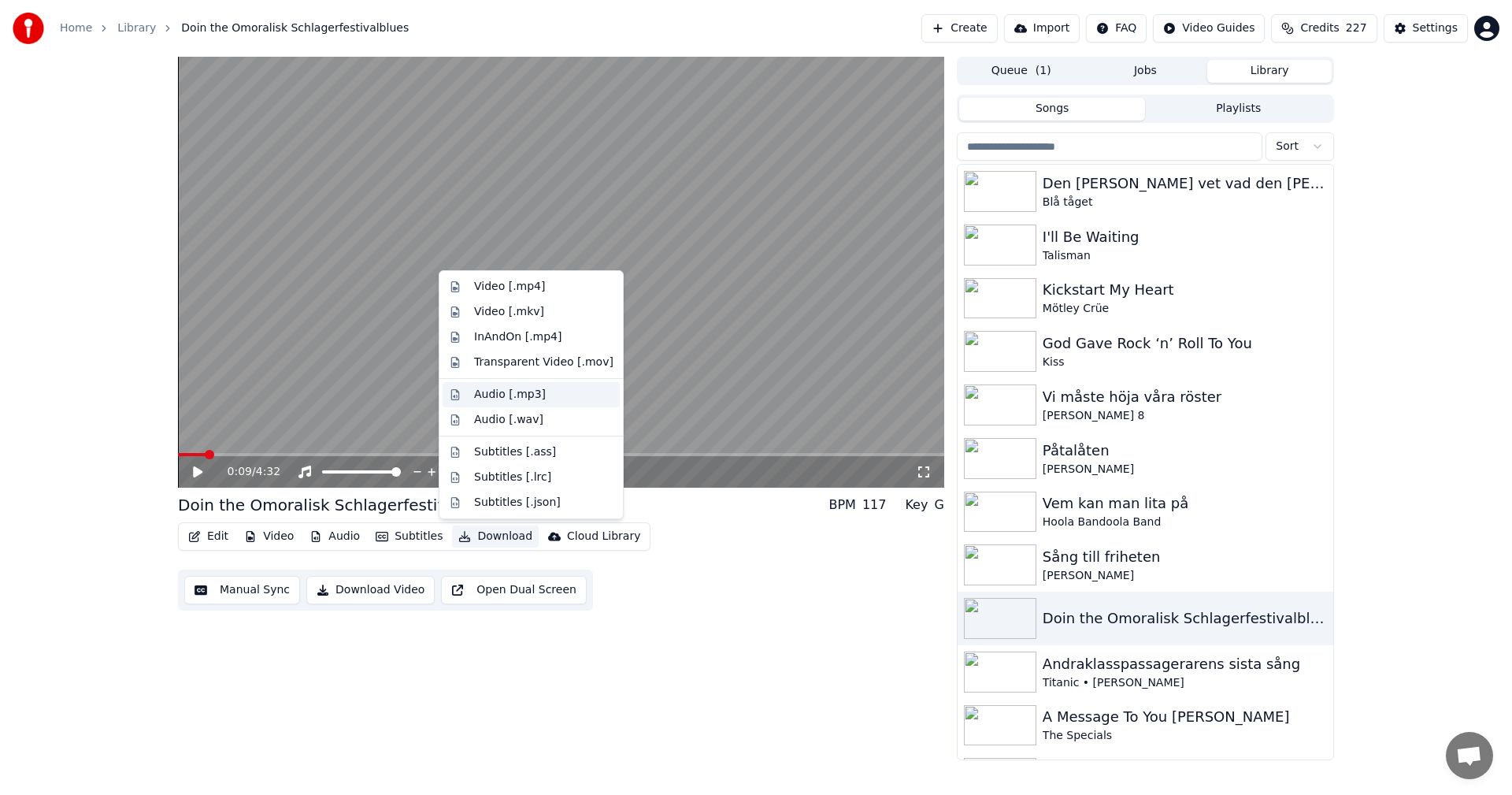
click at [545, 392] on div "Audio [.mp3]" at bounding box center [543, 395] width 139 height 16
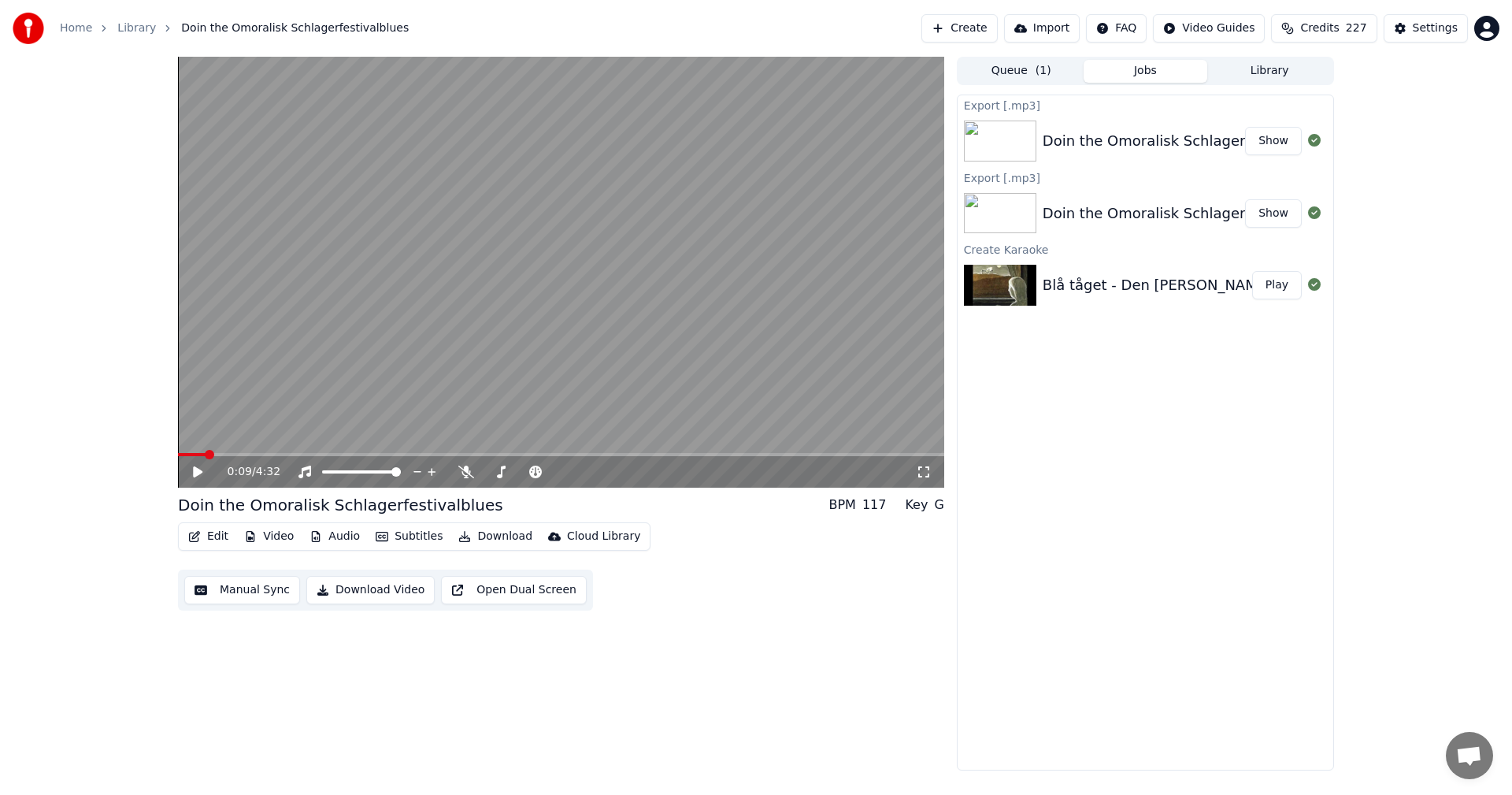
click at [1276, 284] on button "Play" at bounding box center [1276, 285] width 49 height 28
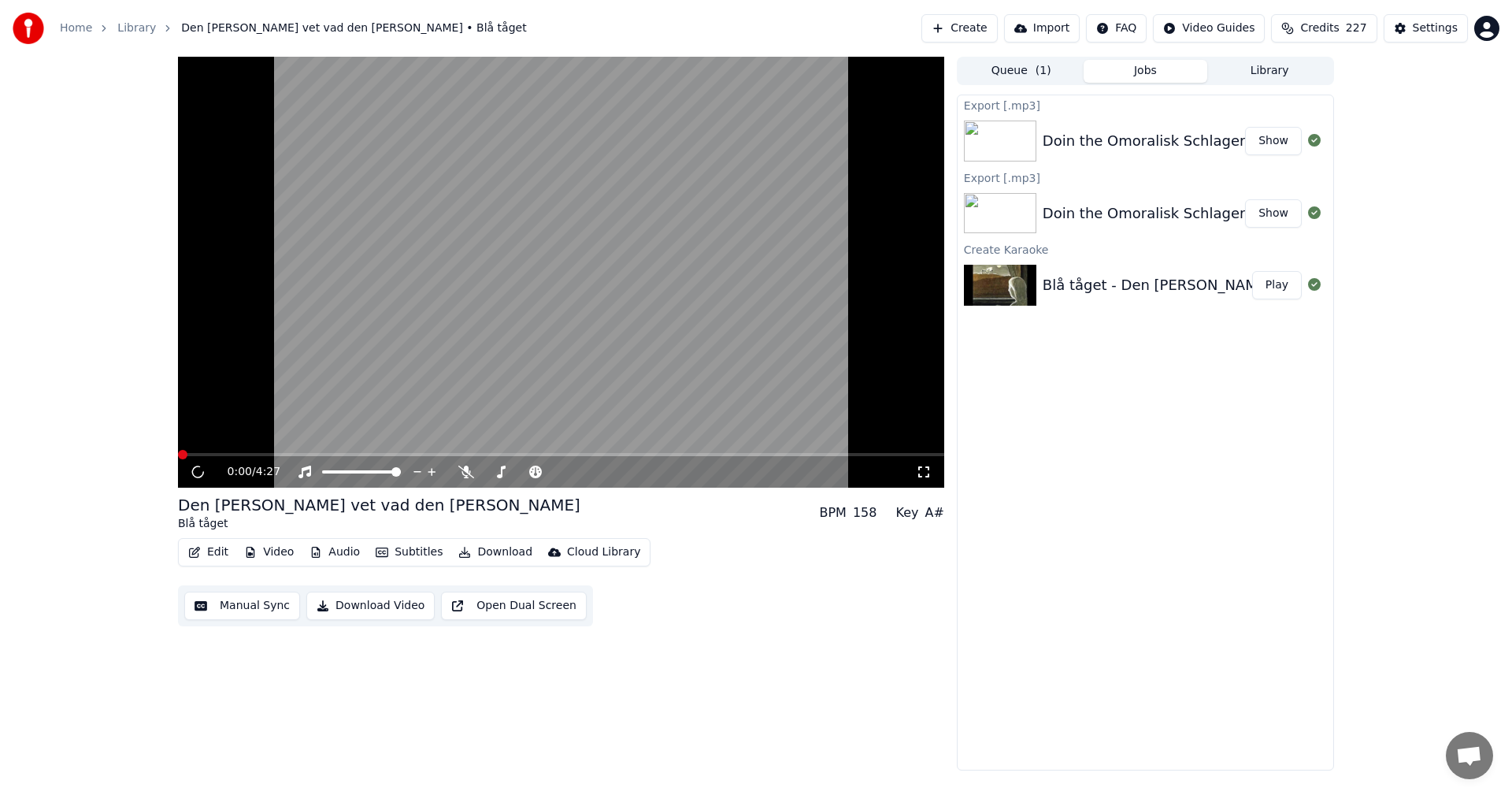
click at [283, 549] on button "Video" at bounding box center [269, 552] width 62 height 22
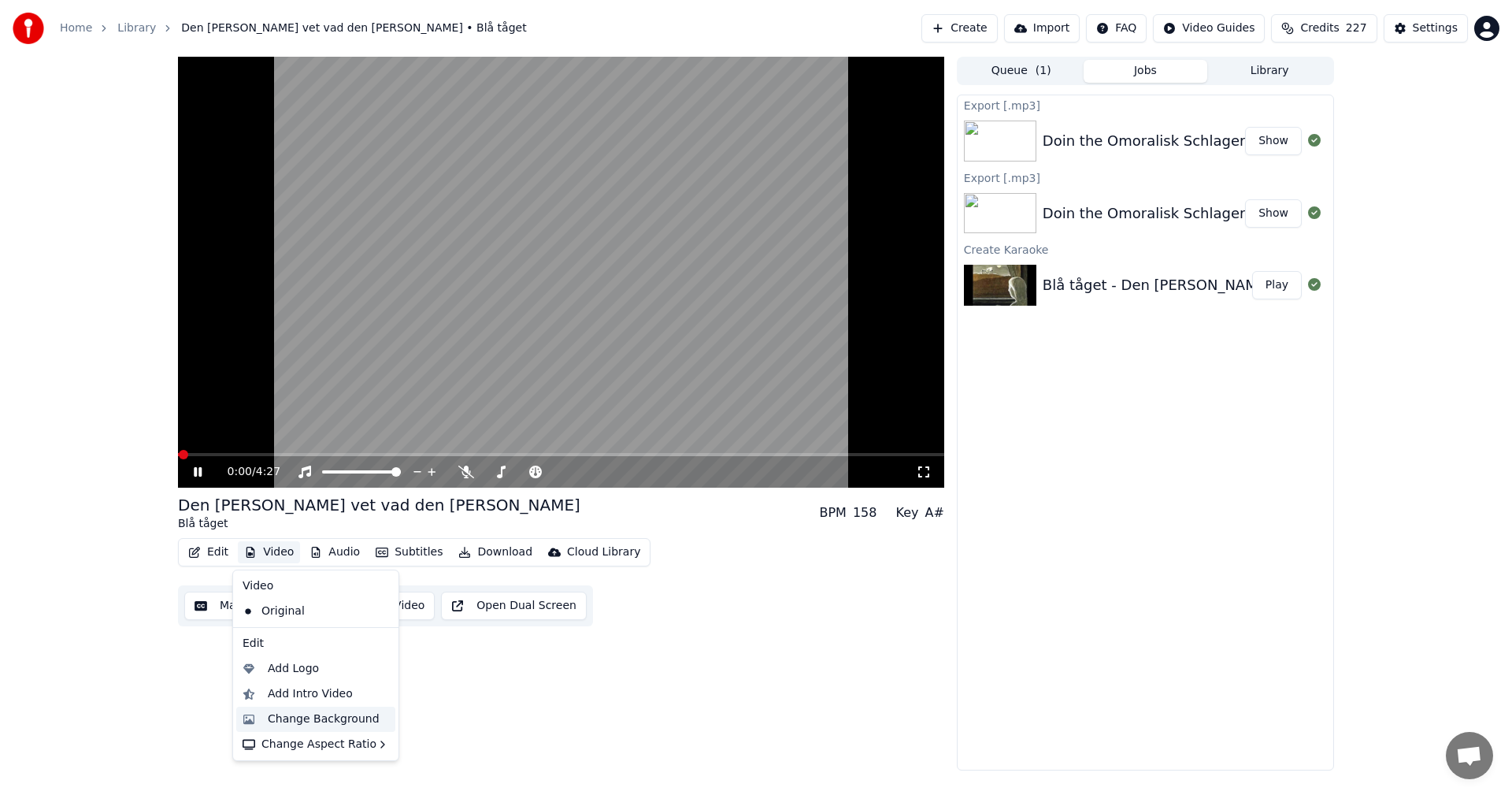
click at [358, 716] on div "Change Background" at bounding box center [324, 718] width 112 height 16
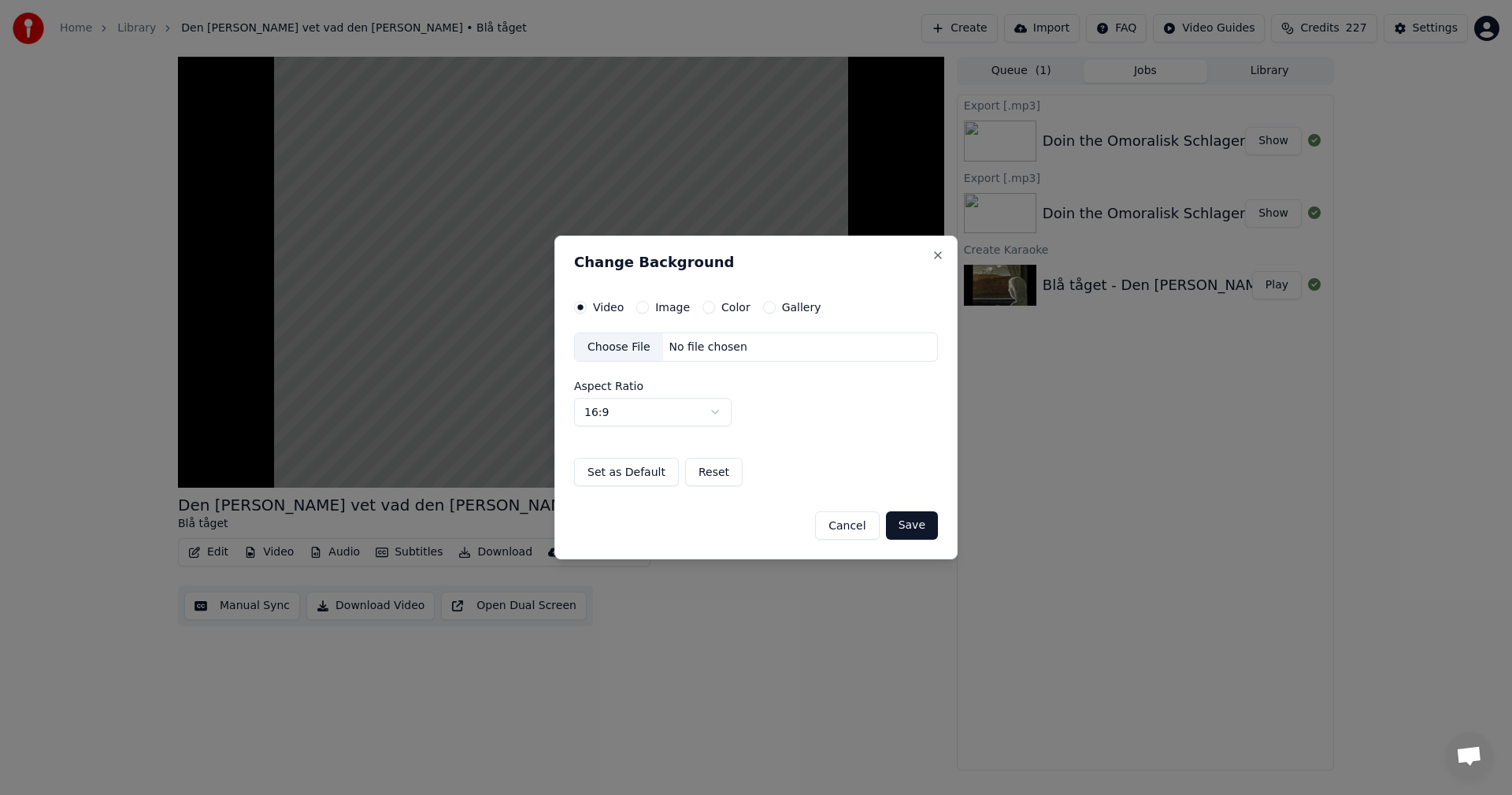
click at [763, 309] on button "Gallery" at bounding box center [768, 307] width 12 height 12
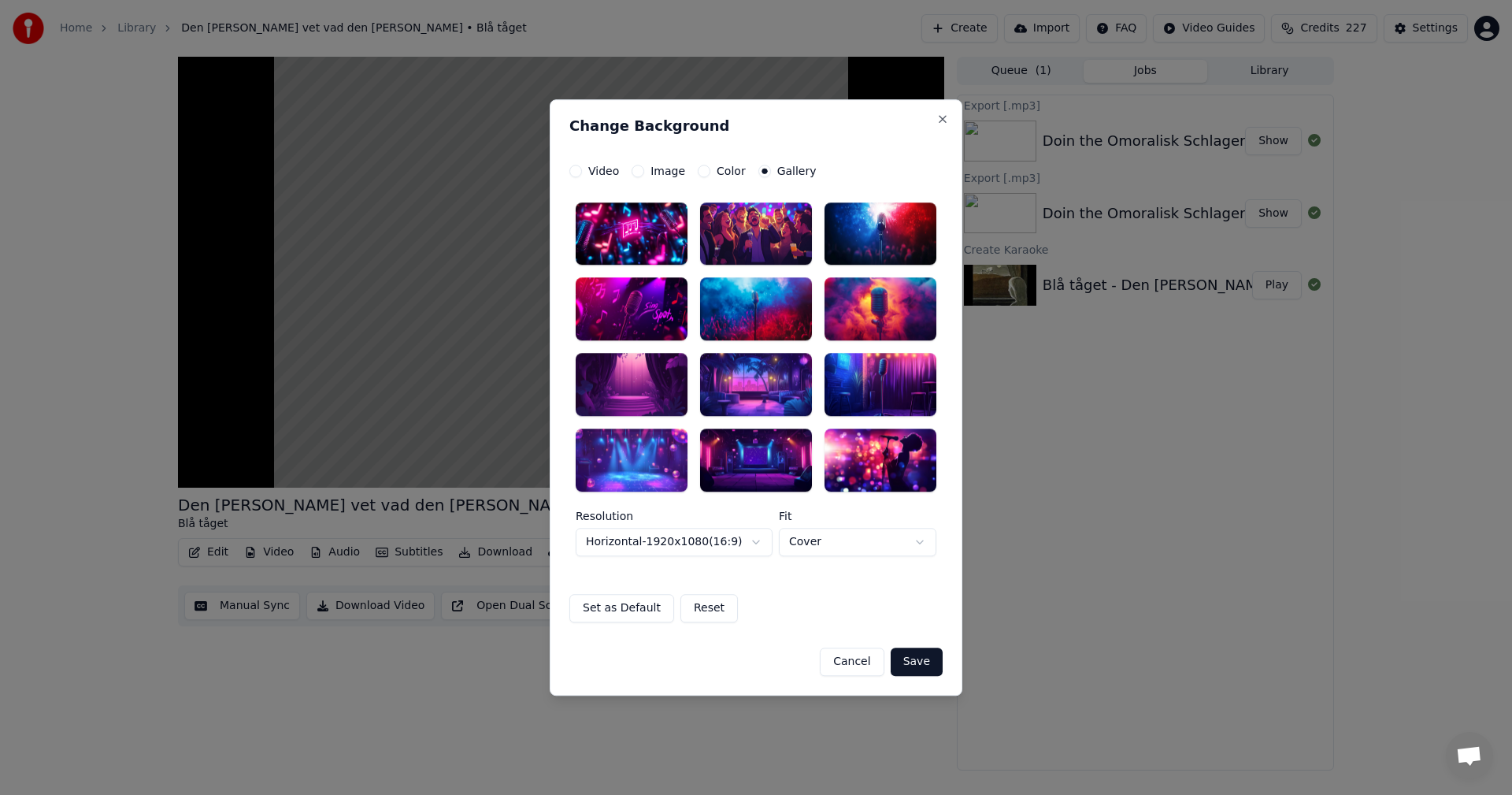
click at [884, 322] on div at bounding box center [880, 309] width 112 height 63
click at [927, 656] on button "Save" at bounding box center [916, 662] width 52 height 28
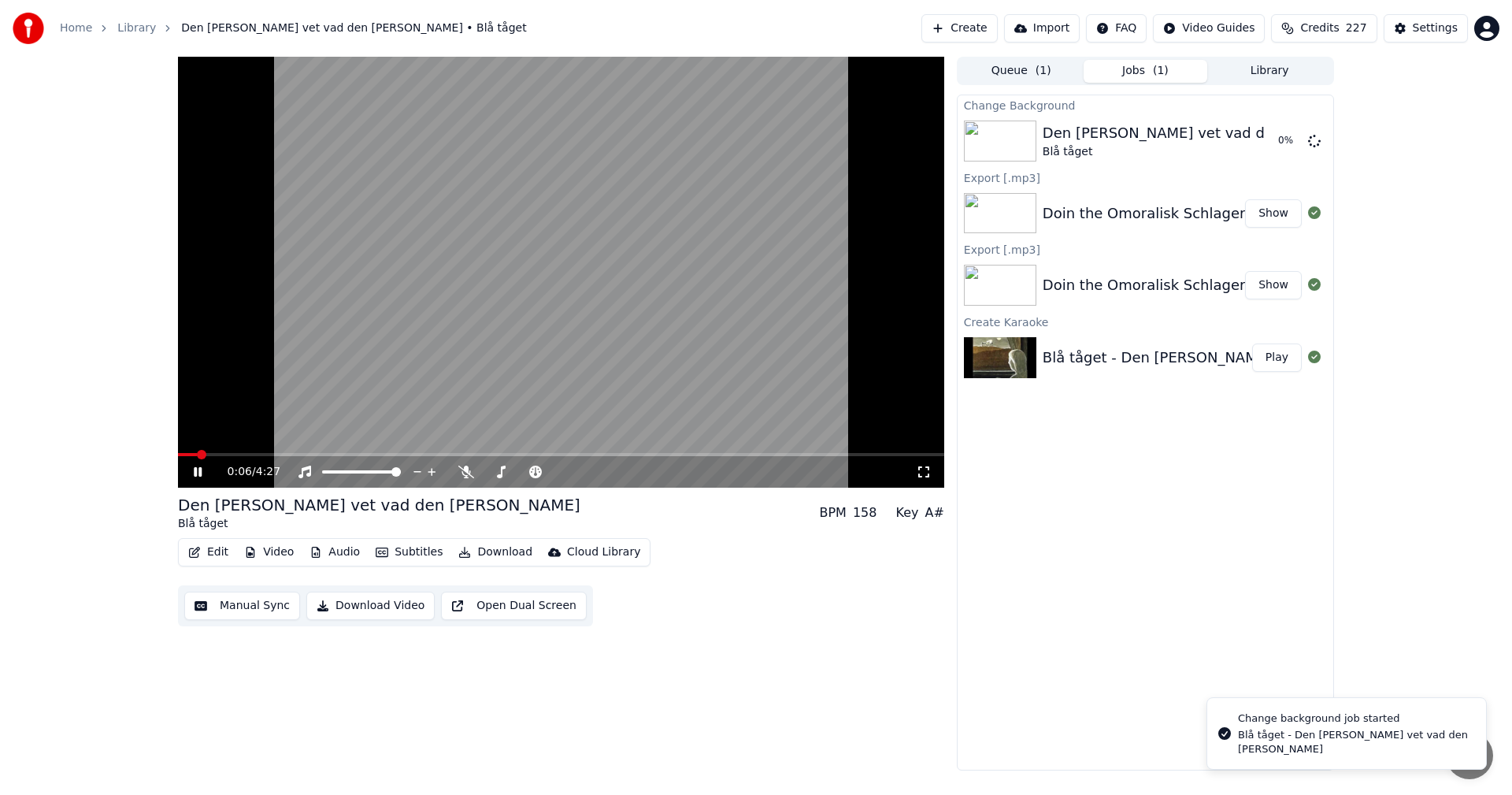
click at [198, 471] on icon at bounding box center [208, 471] width 37 height 12
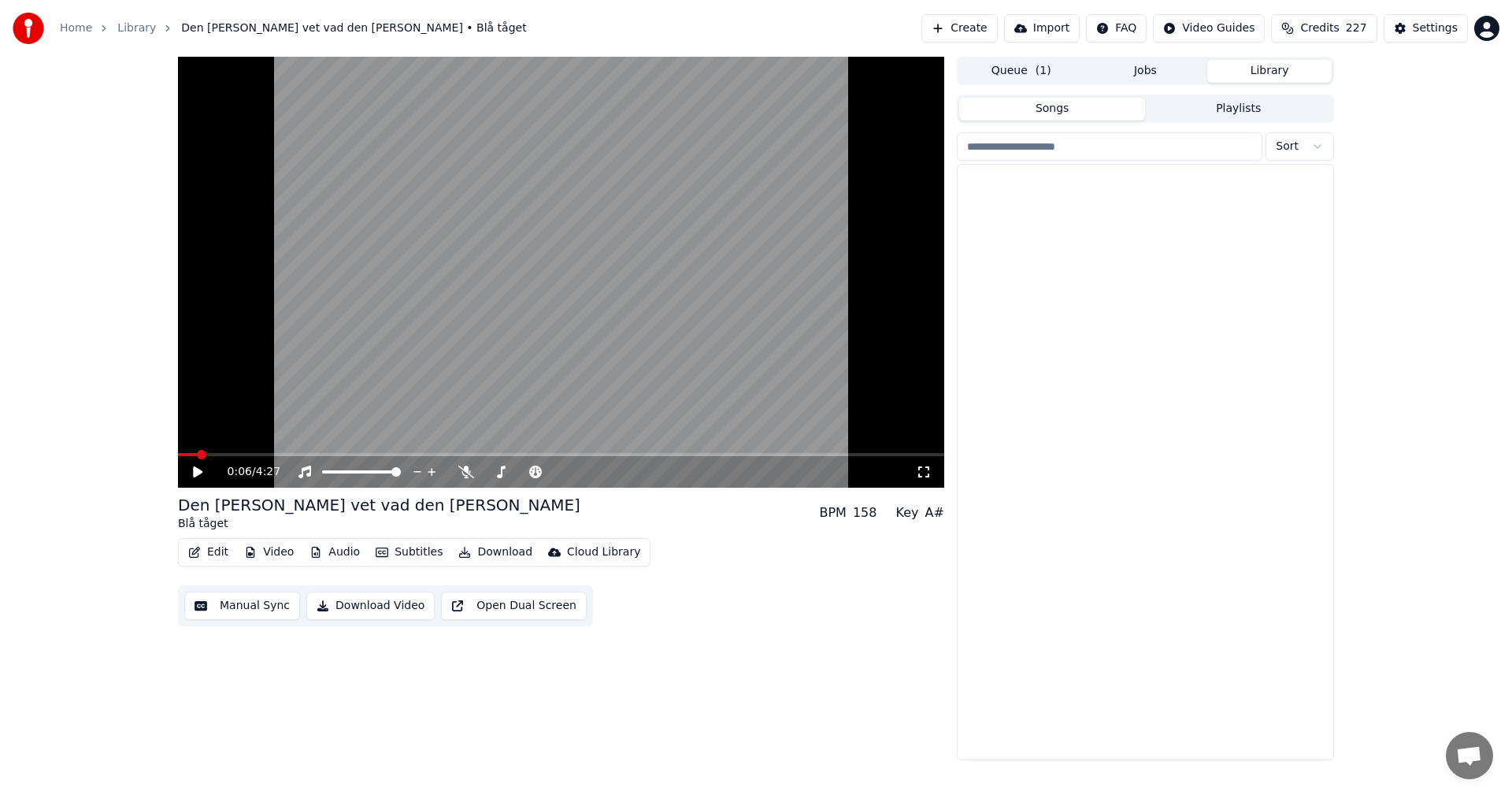
click at [1293, 74] on button "Library" at bounding box center [1269, 71] width 124 height 23
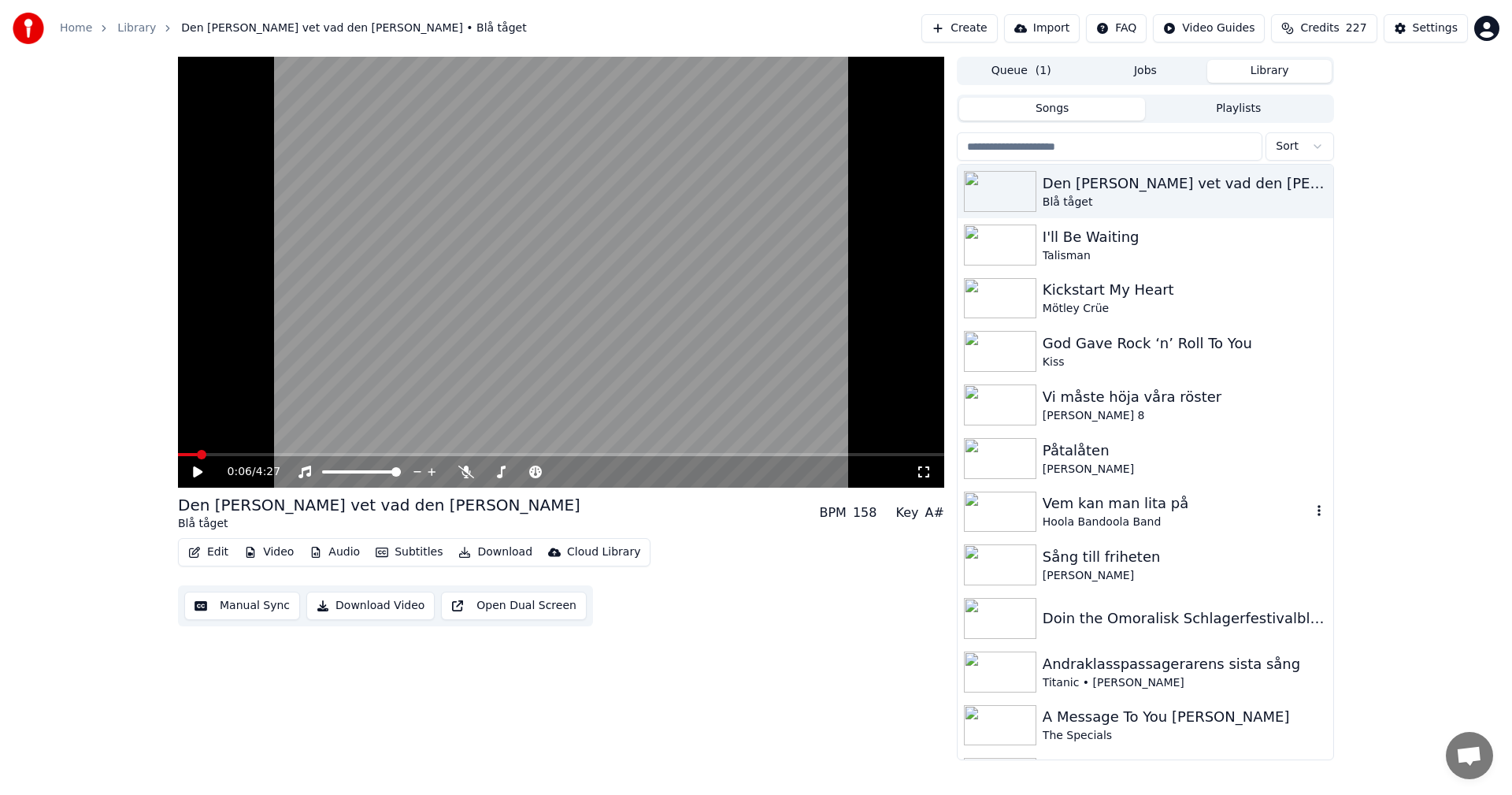
click at [1182, 490] on div "Vem kan man lita på Hoola Bandoola Band" at bounding box center [1145, 512] width 376 height 54
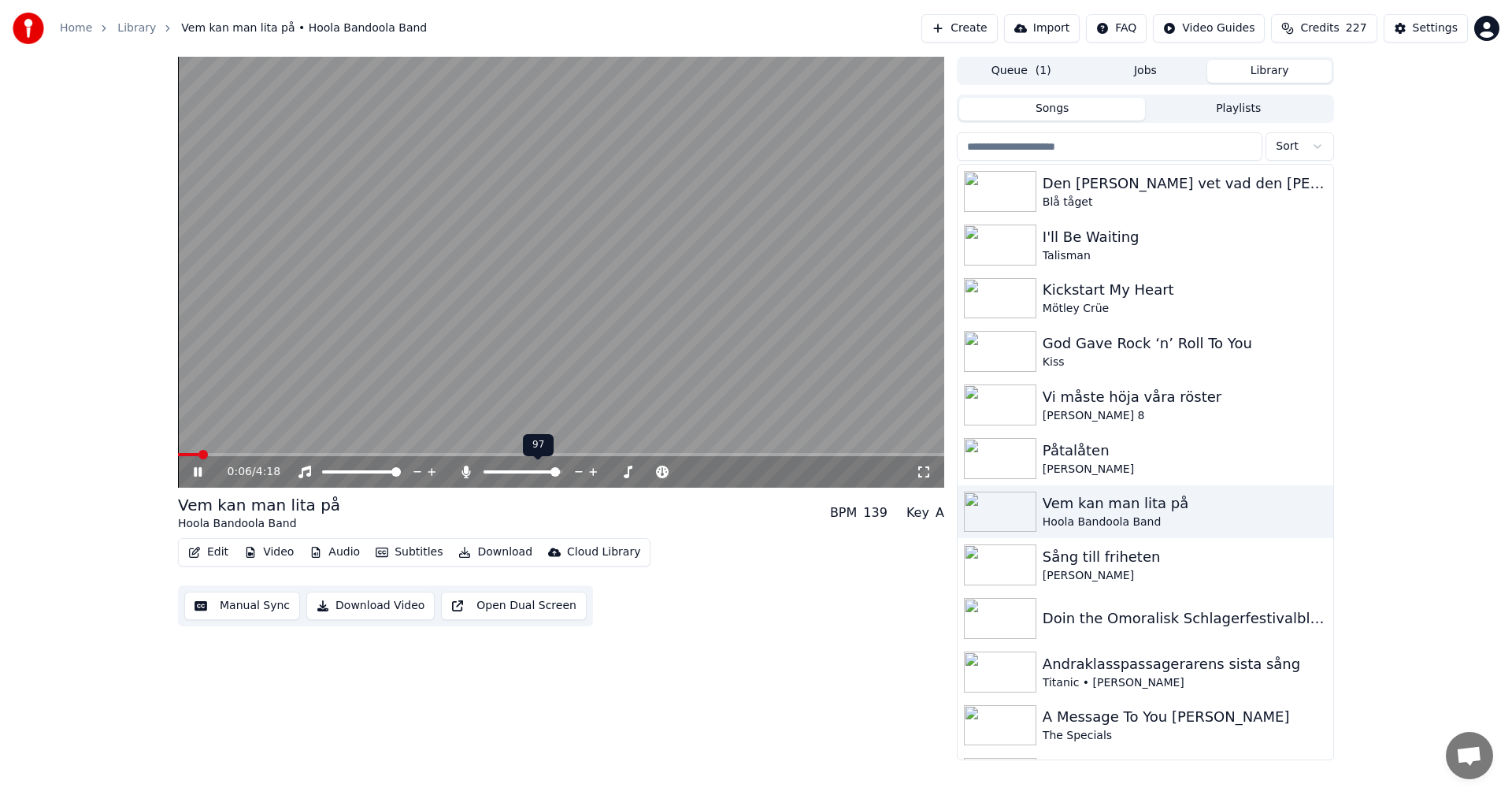
click at [560, 472] on span at bounding box center [522, 471] width 79 height 3
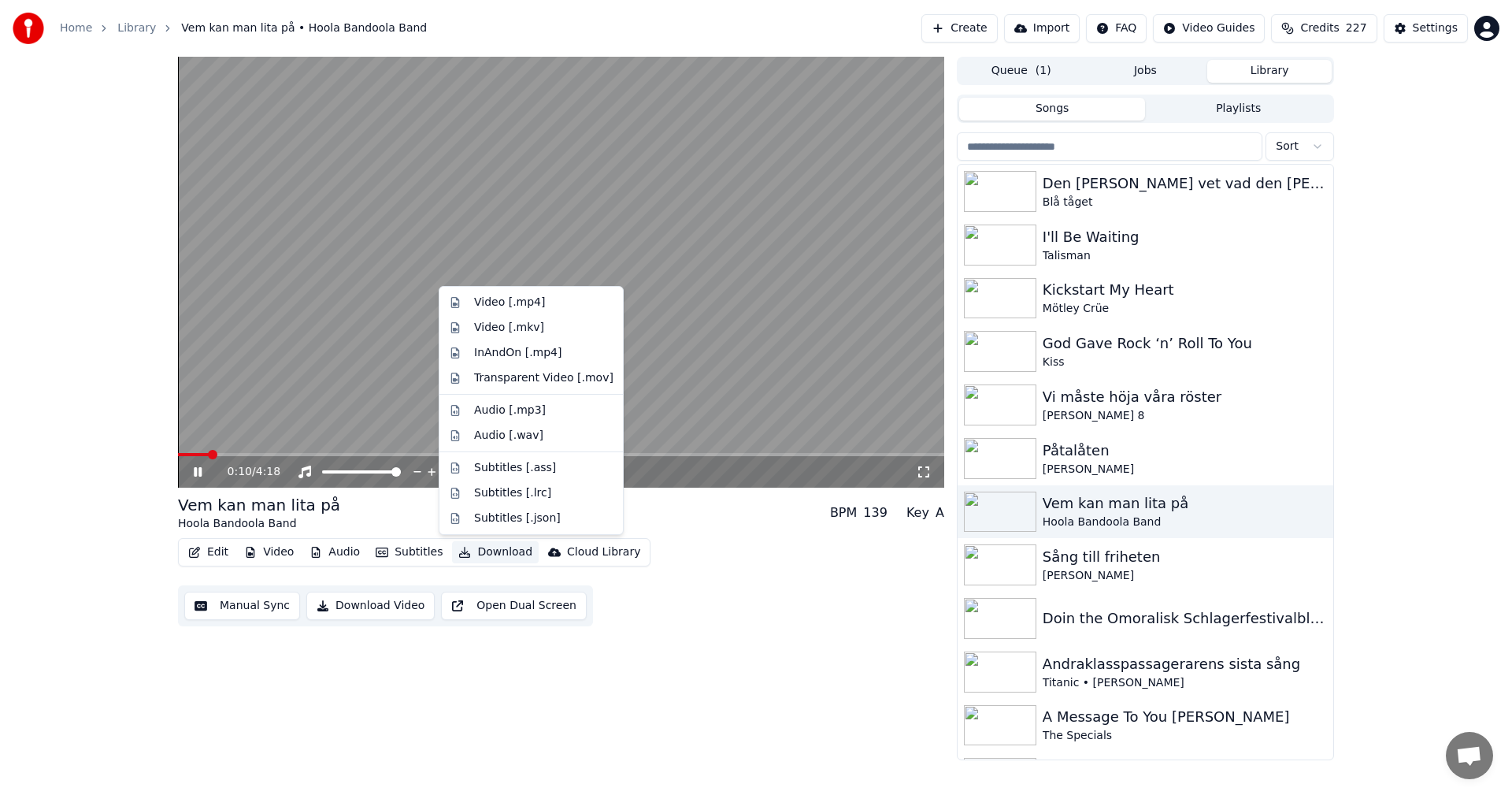
click at [502, 556] on button "Download" at bounding box center [496, 552] width 87 height 22
click at [557, 419] on div "Audio [.mp3]" at bounding box center [531, 410] width 177 height 26
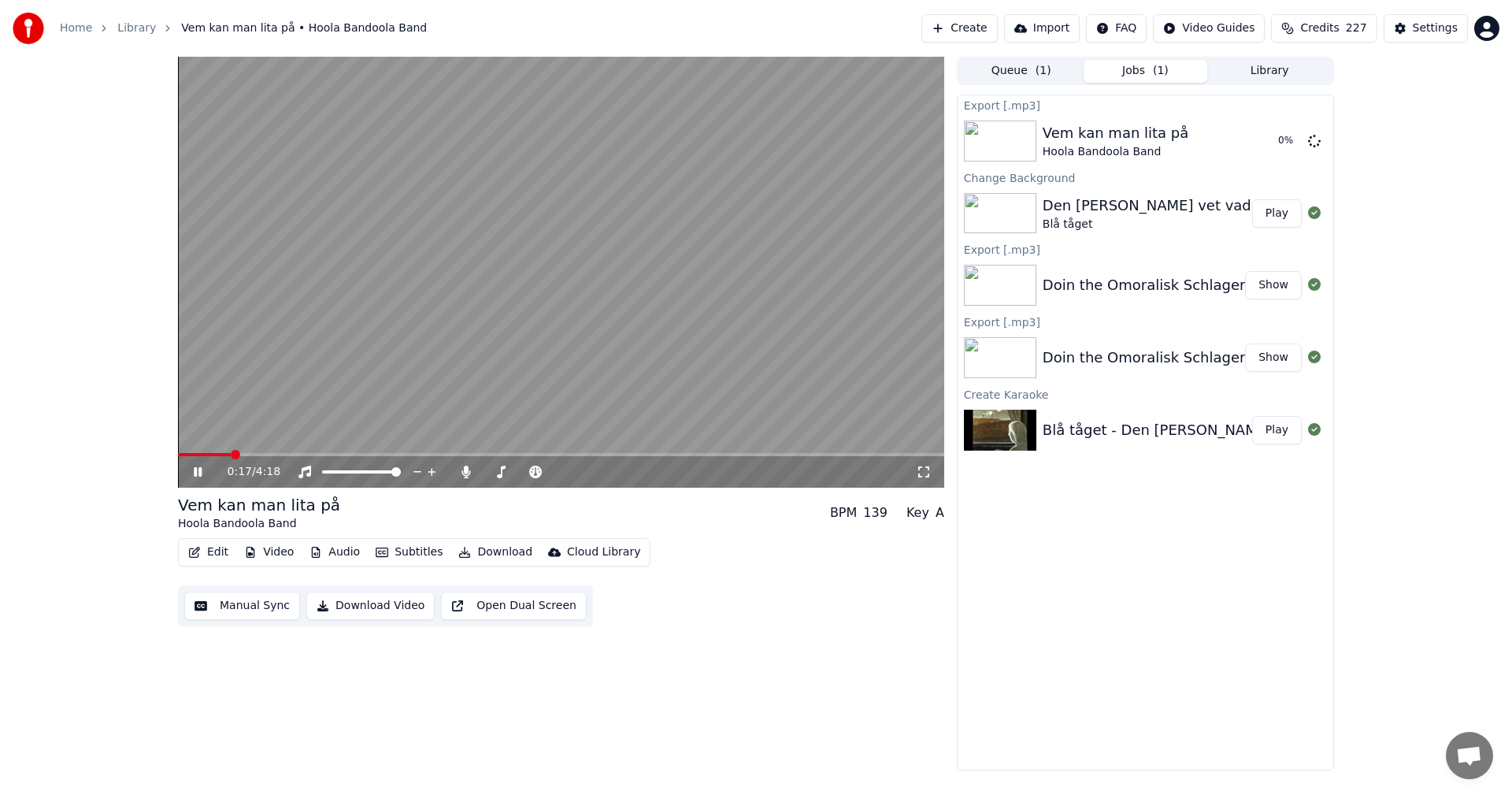
click at [198, 469] on icon at bounding box center [208, 471] width 37 height 12
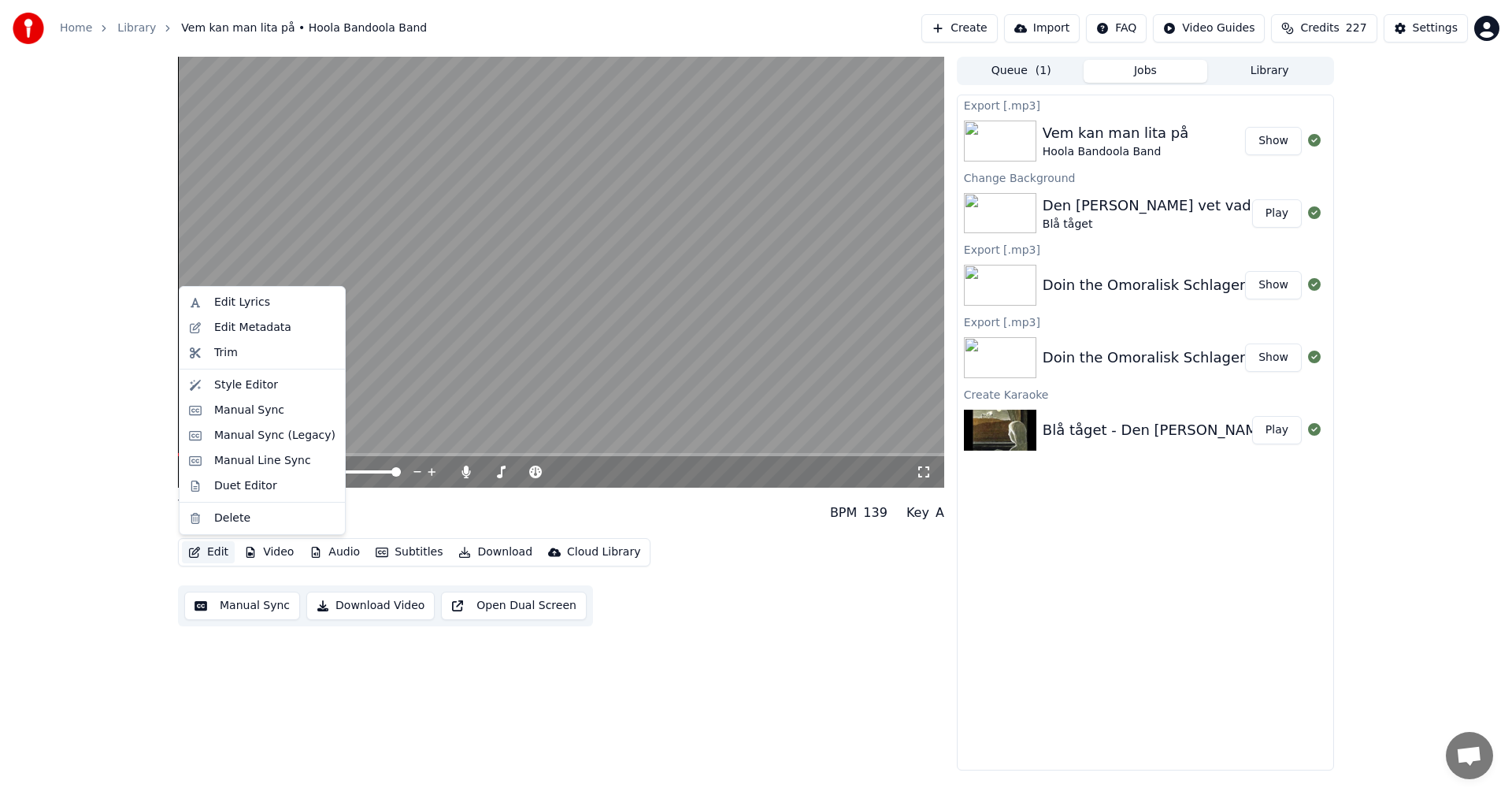
click at [206, 550] on button "Edit" at bounding box center [208, 552] width 53 height 22
click at [308, 304] on div "Edit Lyrics" at bounding box center [274, 302] width 121 height 16
